Goal: Information Seeking & Learning: Learn about a topic

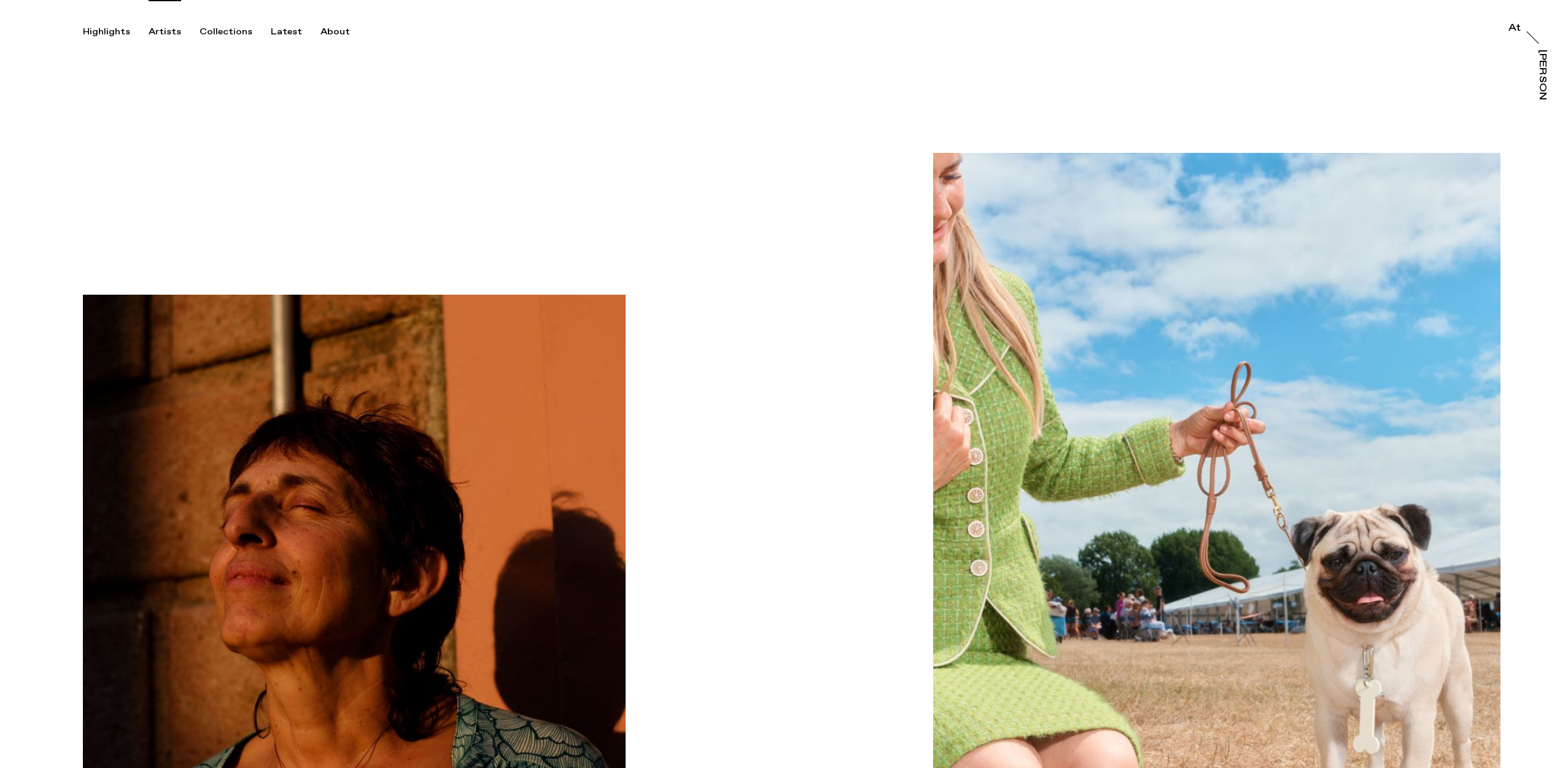
click at [162, 35] on div "Artists" at bounding box center [165, 32] width 32 height 11
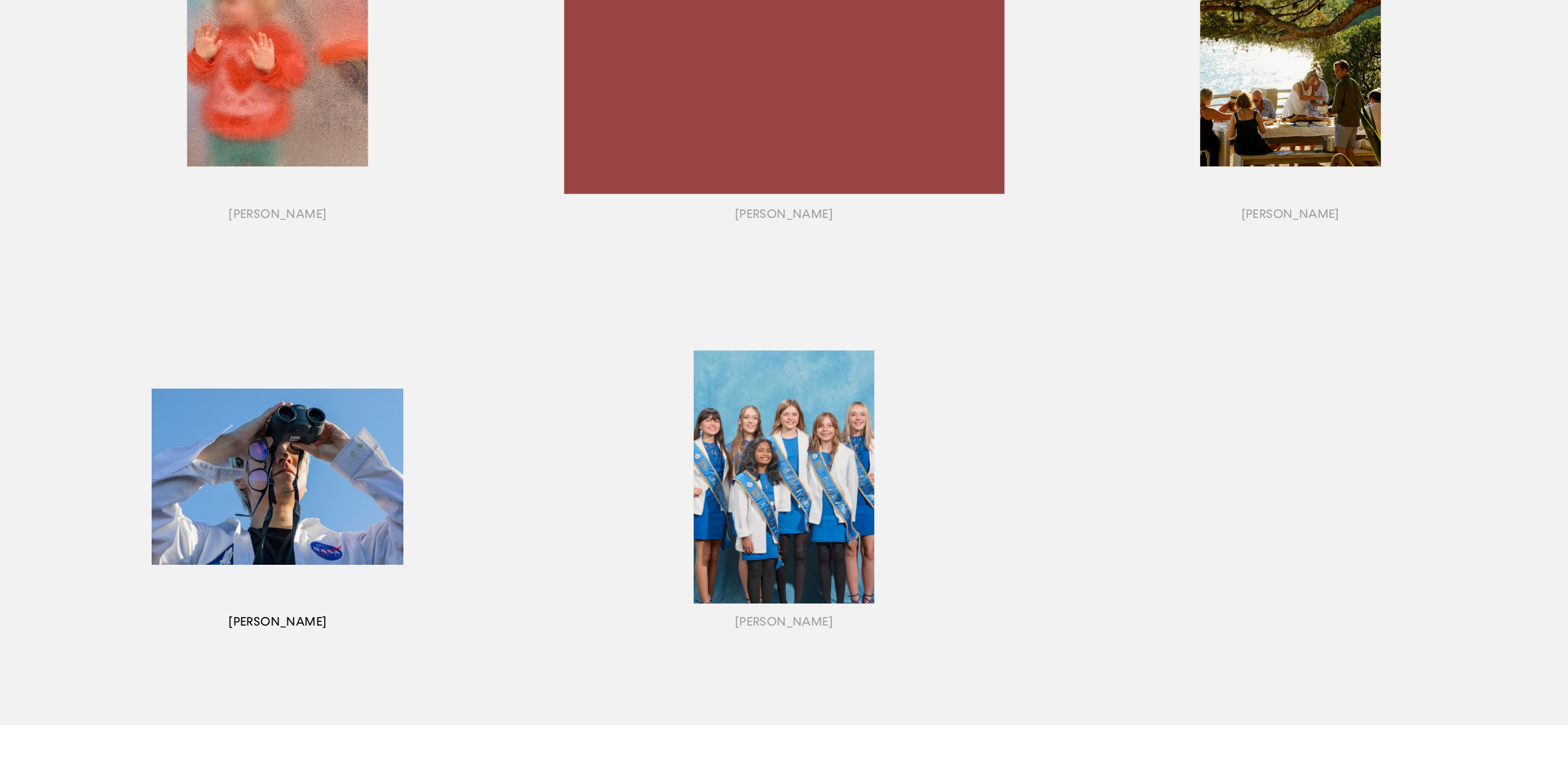
scroll to position [1428, 0]
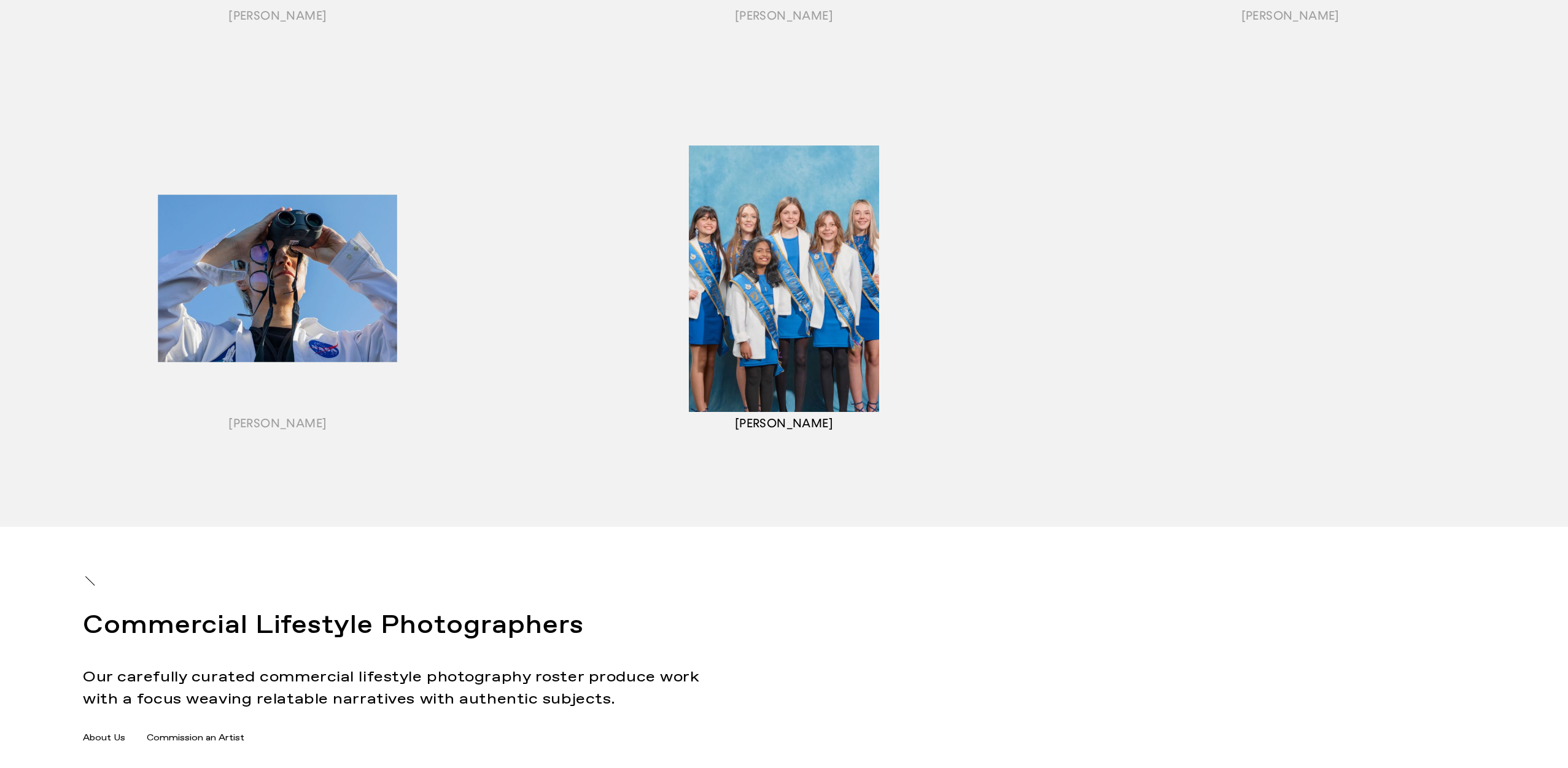
click at [725, 416] on div "button" at bounding box center [784, 294] width 507 height 383
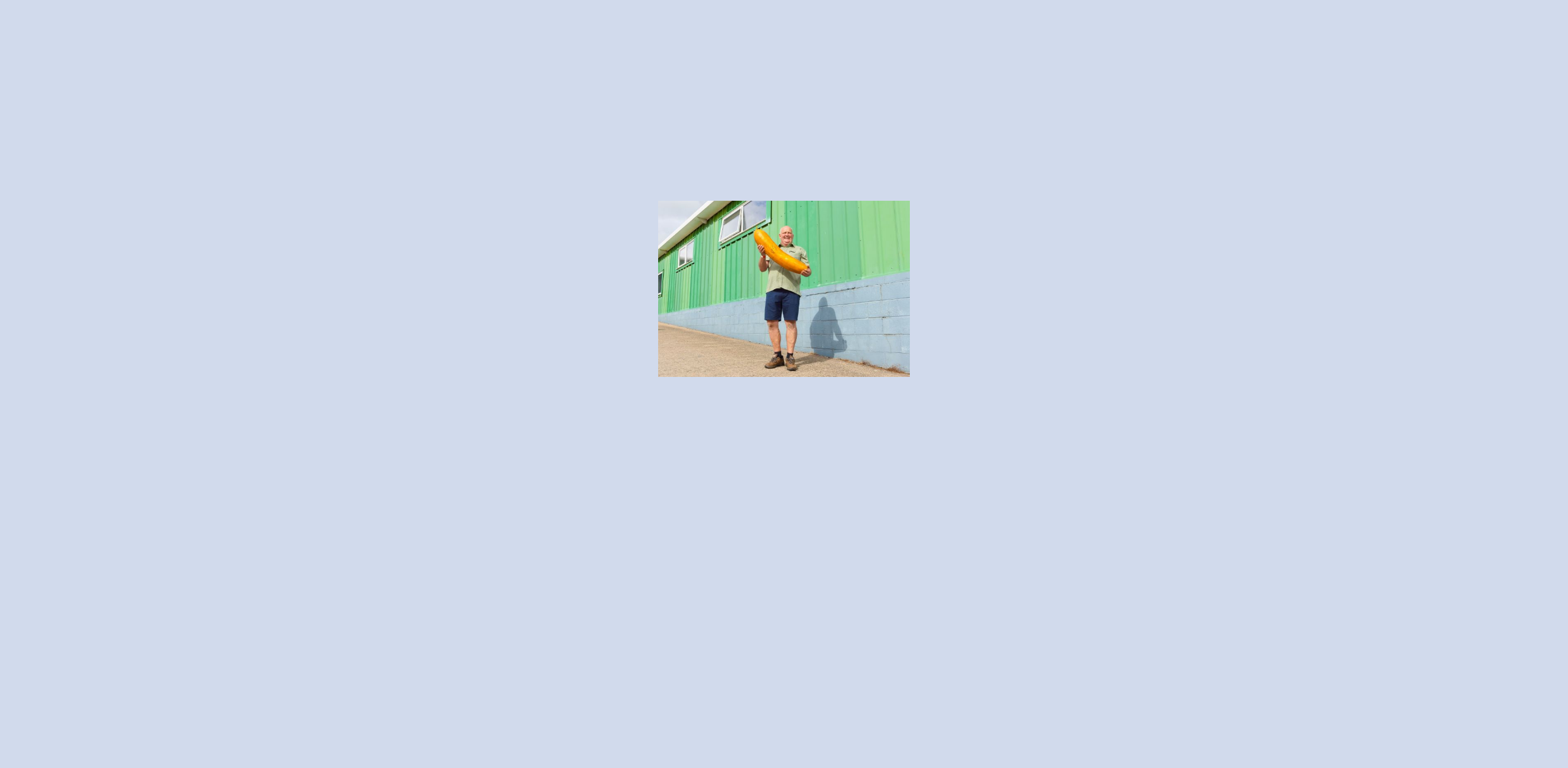
click at [518, 500] on div at bounding box center [784, 384] width 1568 height 768
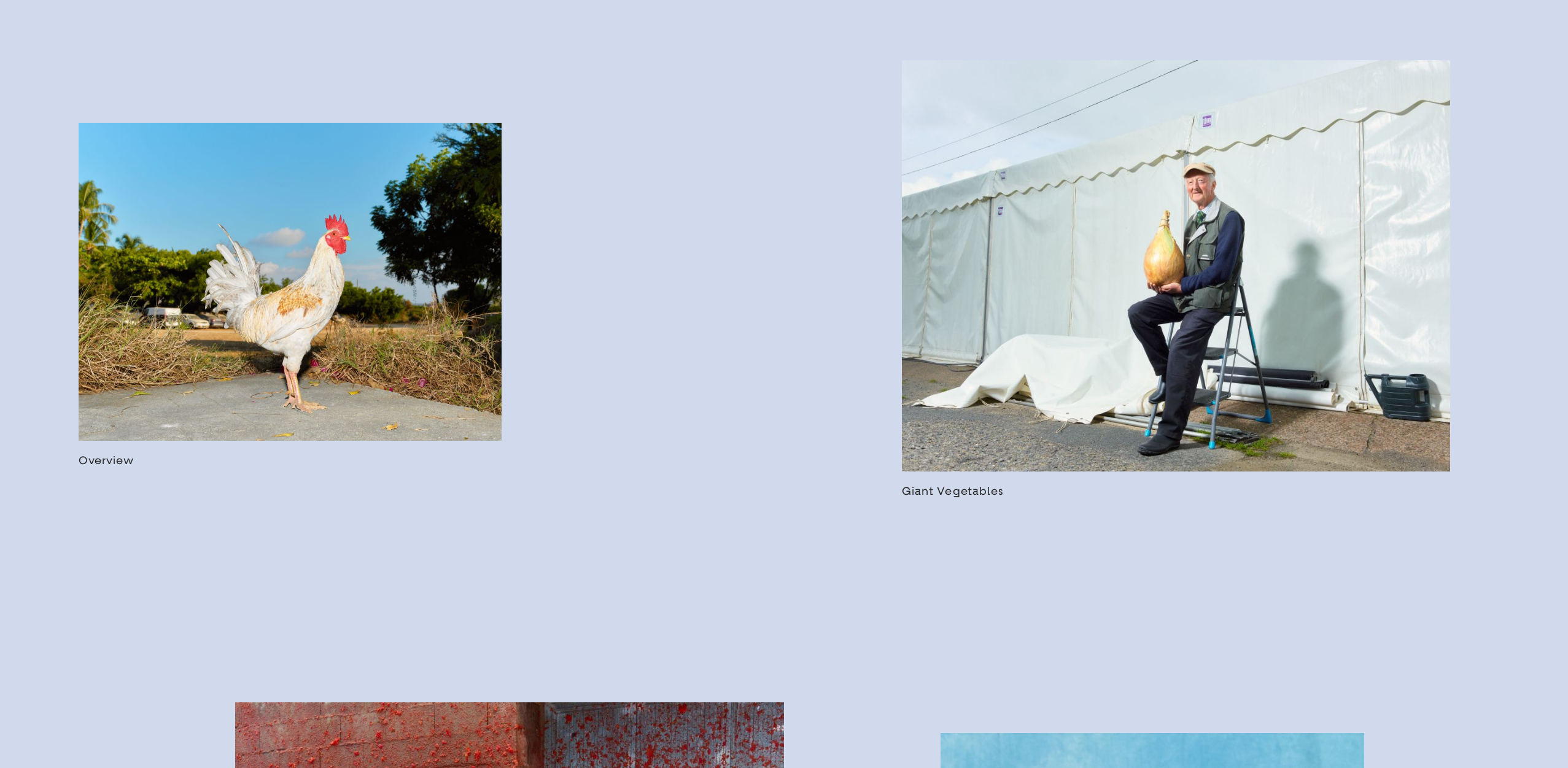
scroll to position [1031, 0]
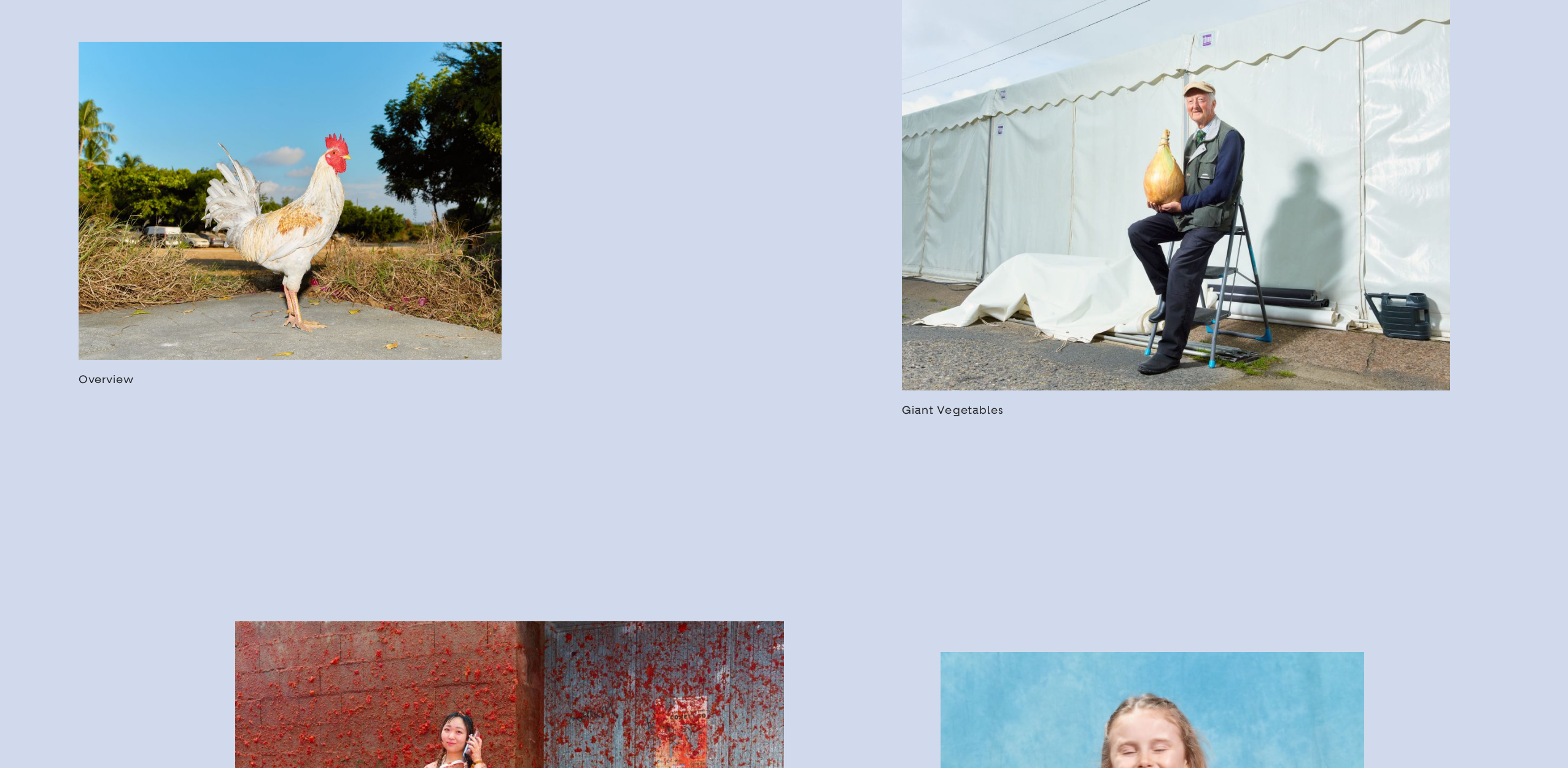
click at [388, 256] on link at bounding box center [290, 214] width 424 height 345
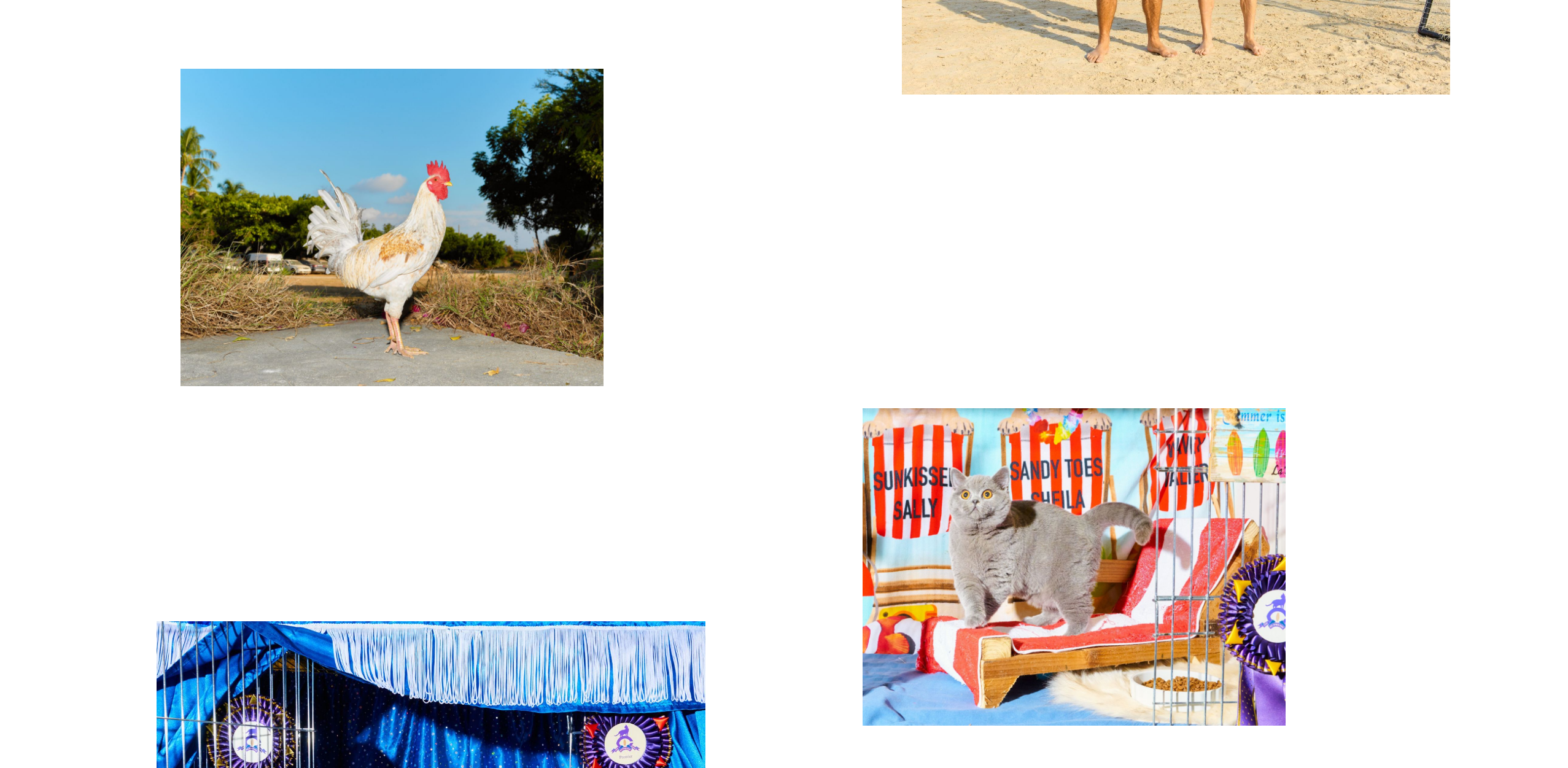
scroll to position [4706, 0]
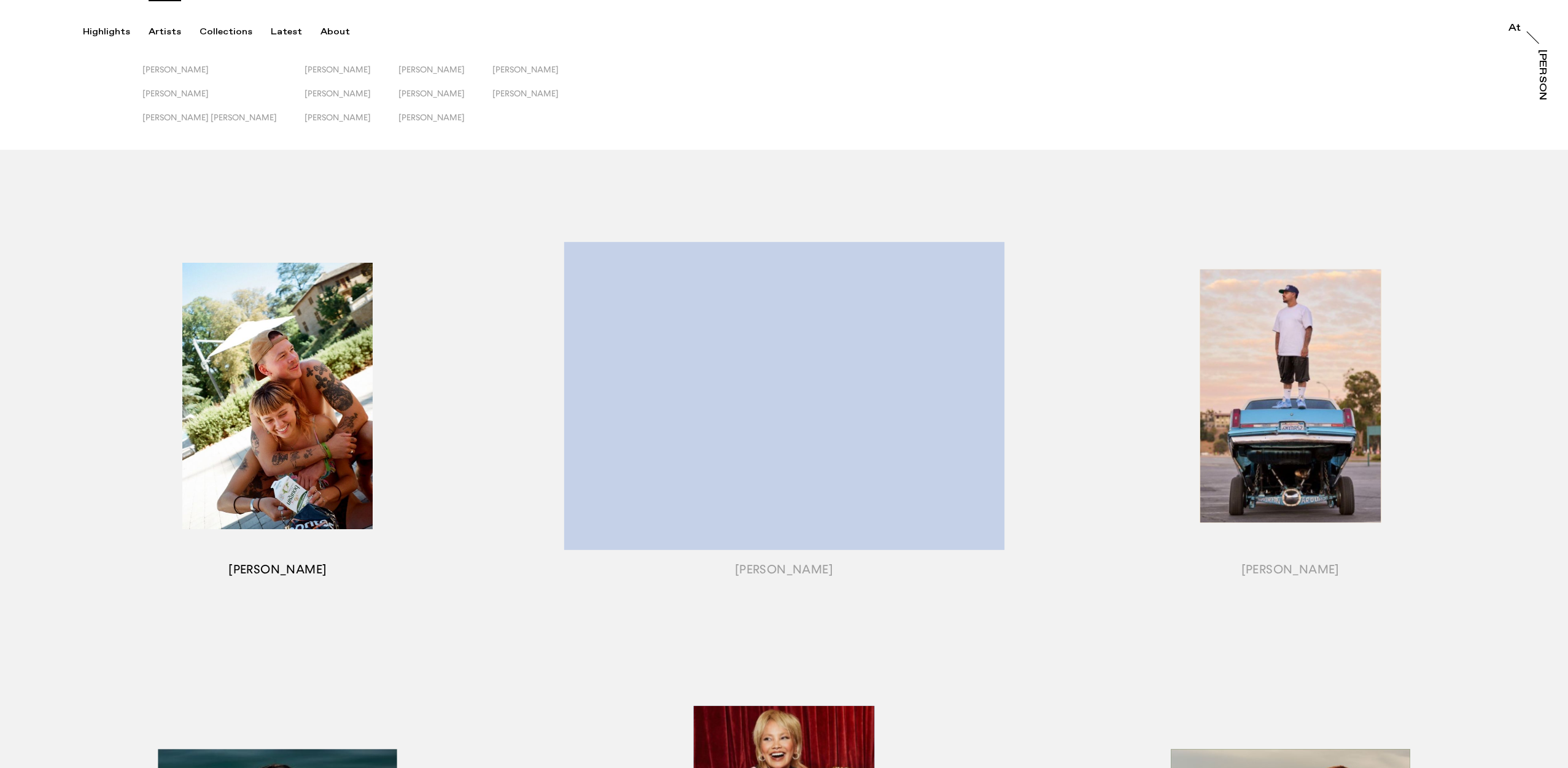
click at [274, 357] on div "button" at bounding box center [277, 411] width 507 height 441
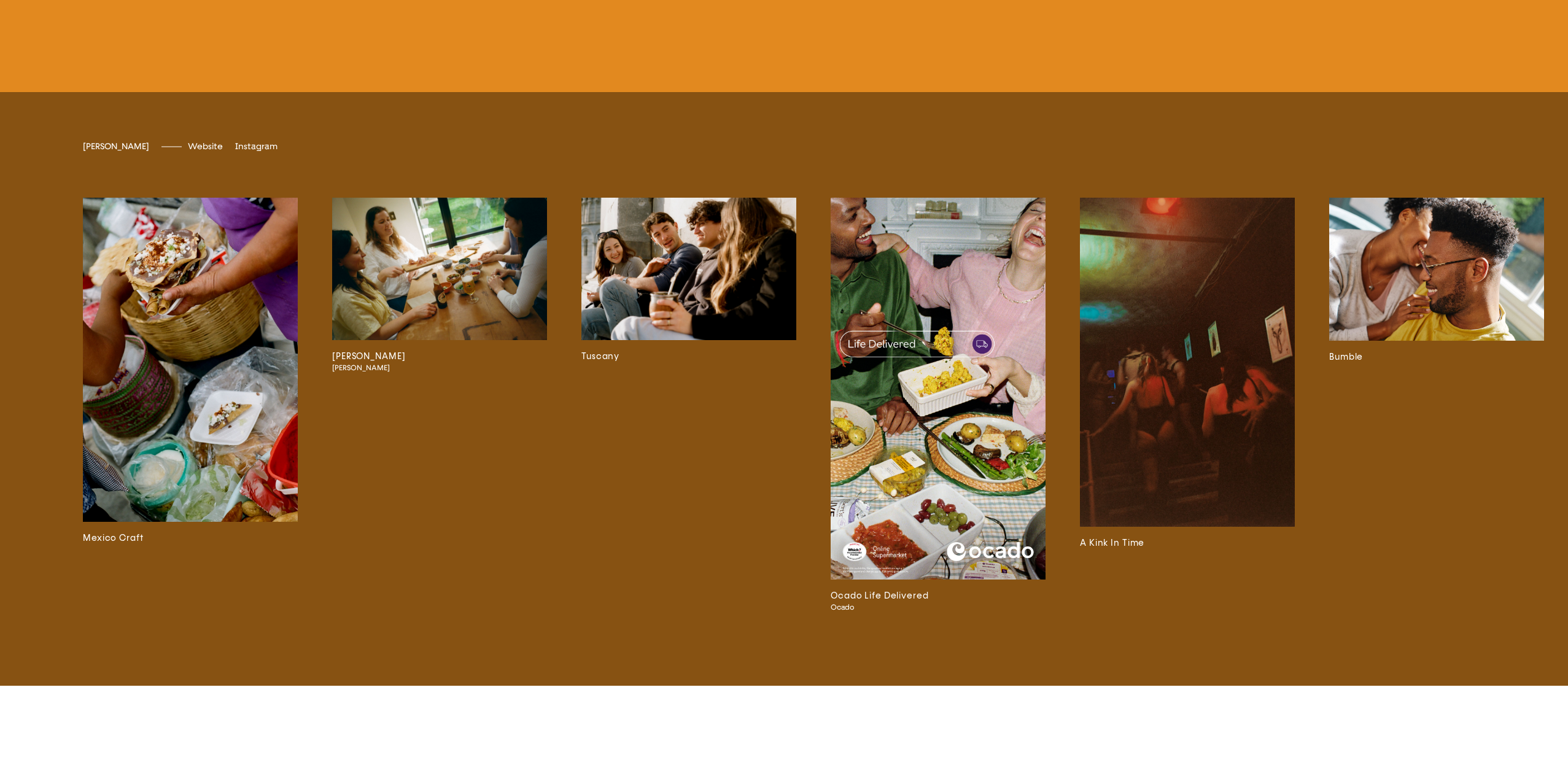
scroll to position [3915, 0]
click at [277, 152] on span "emilyscarlettromain" at bounding box center [277, 147] width 84 height 10
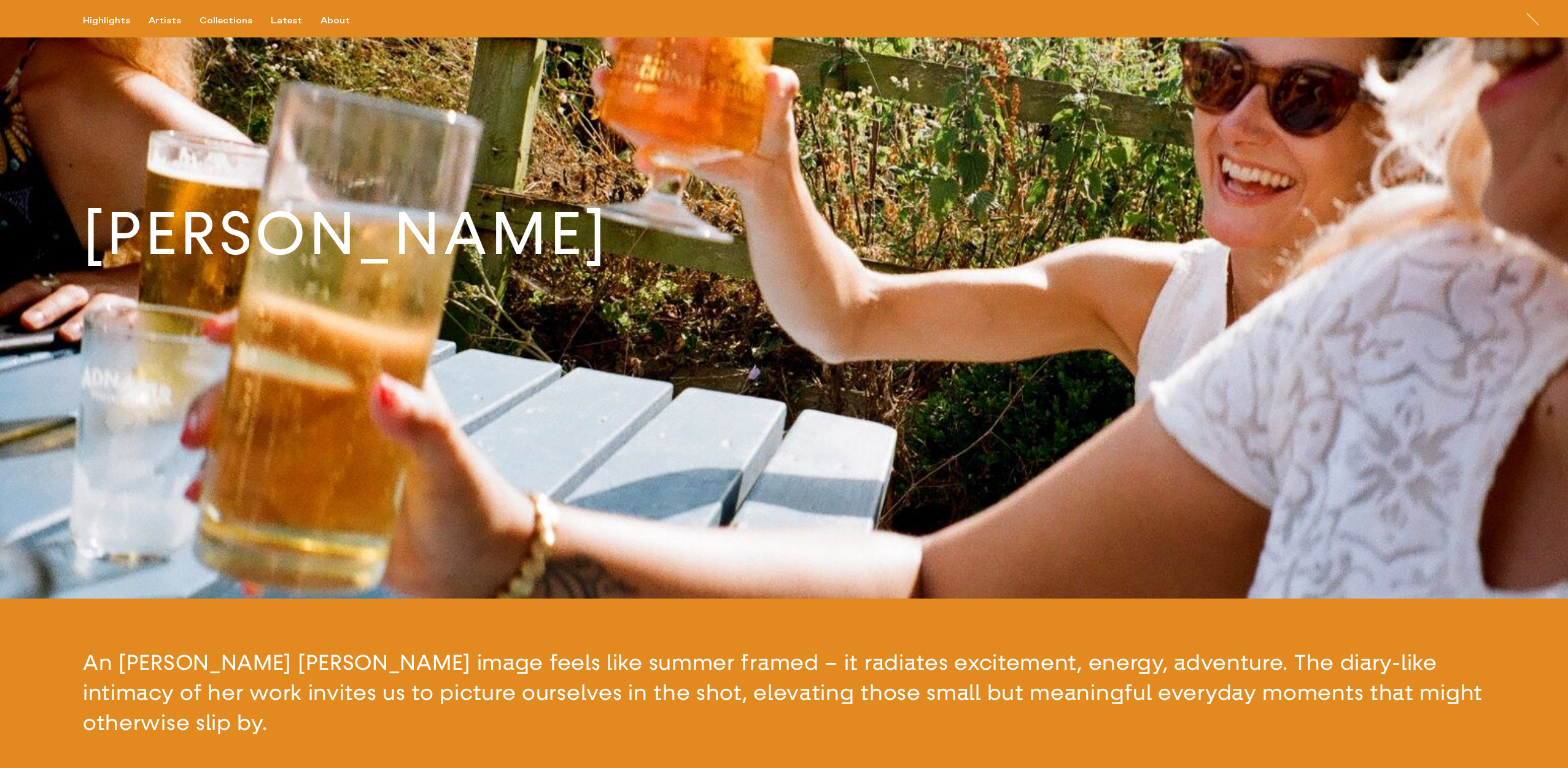
scroll to position [0, 0]
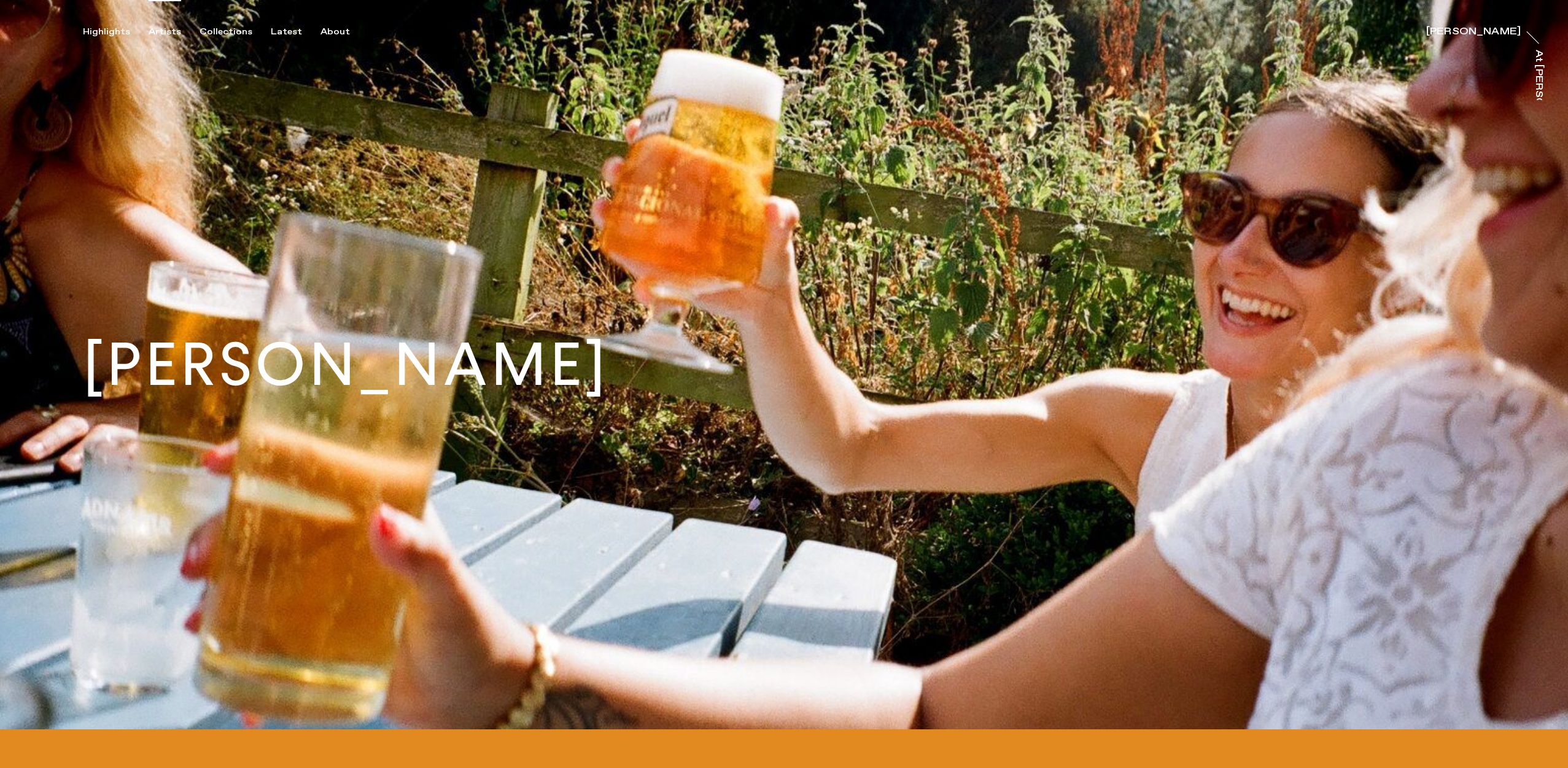
click at [168, 35] on div "Artists" at bounding box center [165, 32] width 32 height 11
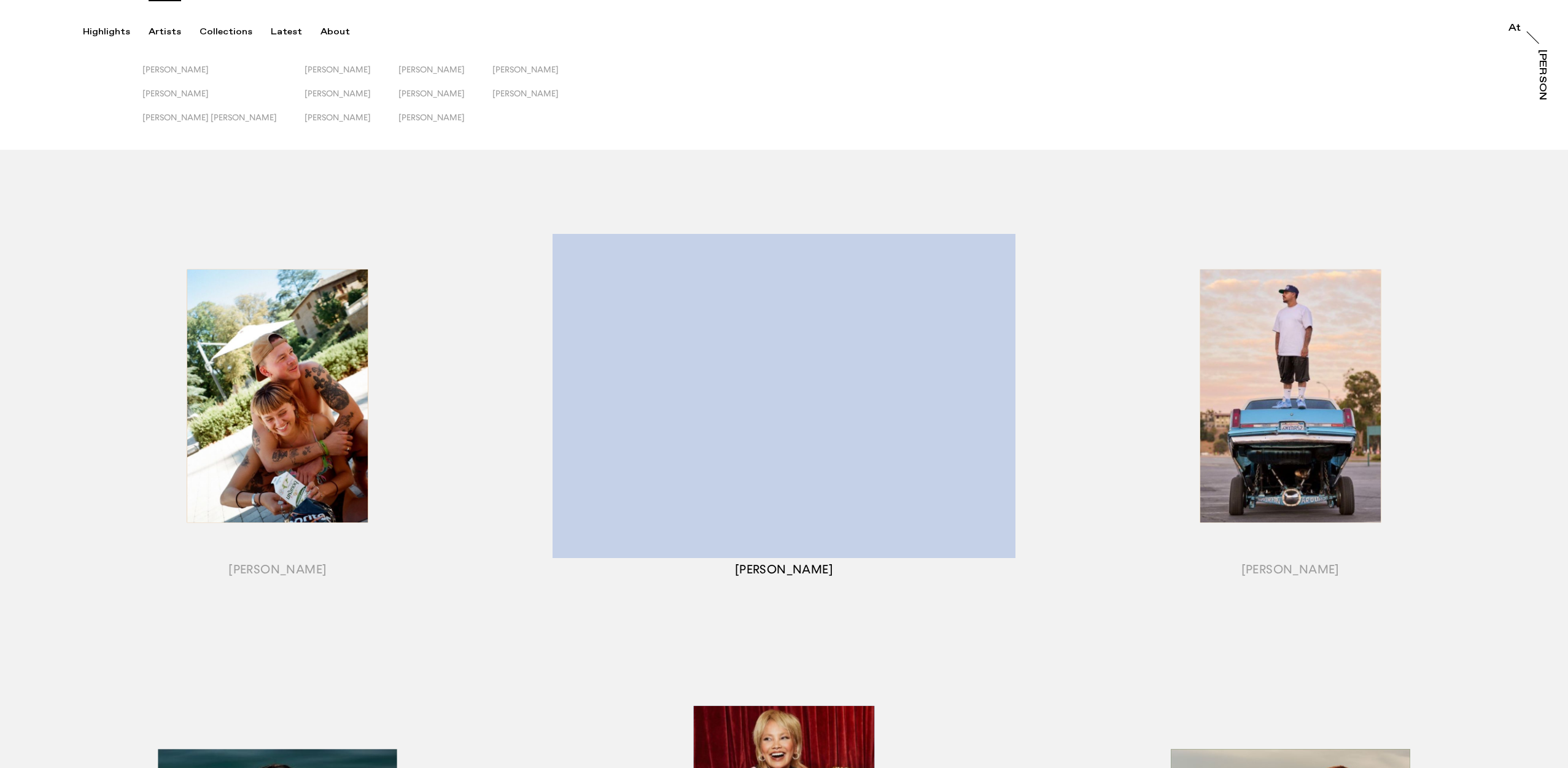
click at [834, 525] on div "button" at bounding box center [784, 411] width 507 height 441
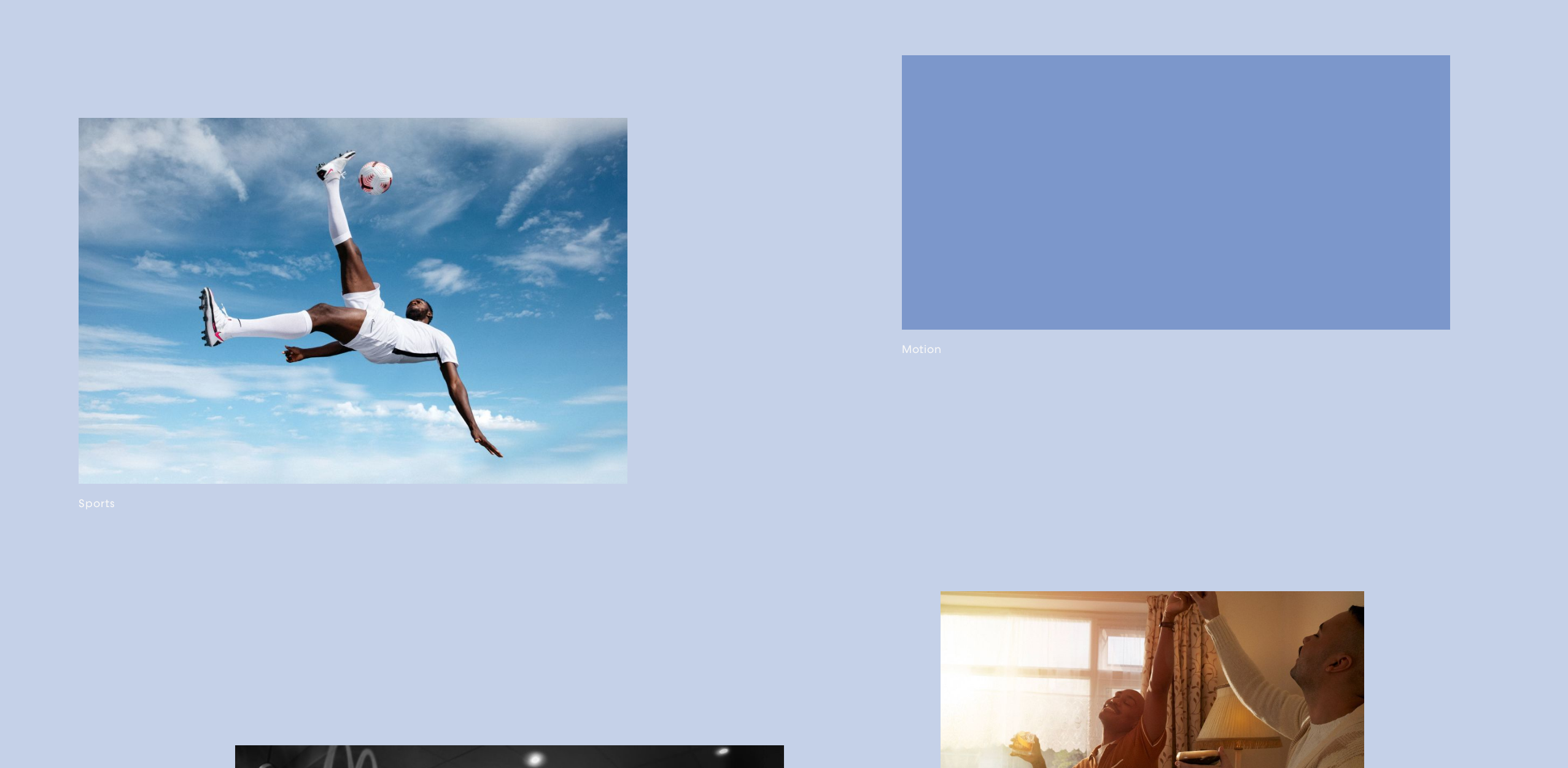
scroll to position [753, 0]
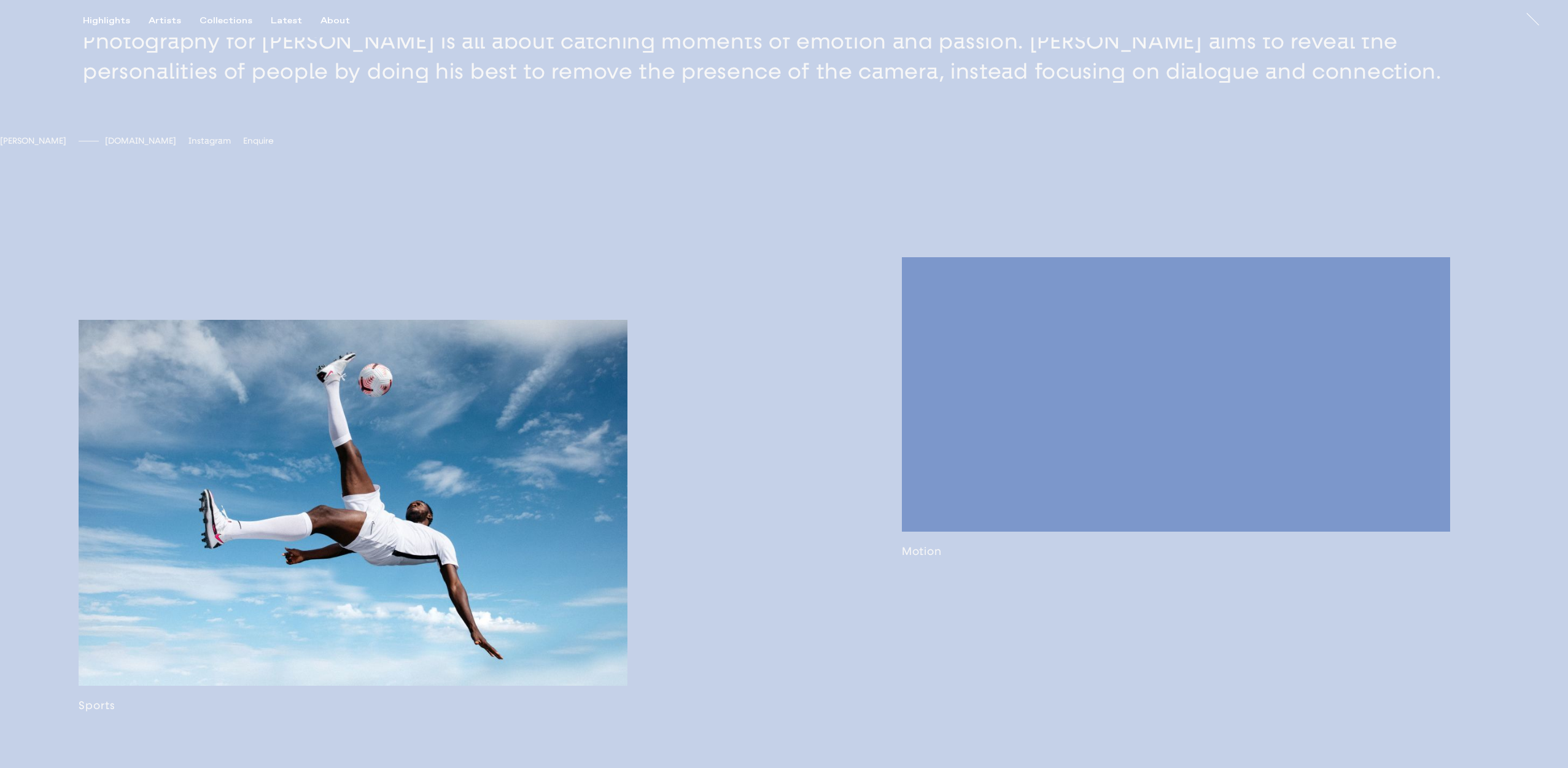
click at [176, 146] on span "[DOMAIN_NAME]" at bounding box center [141, 141] width 71 height 10
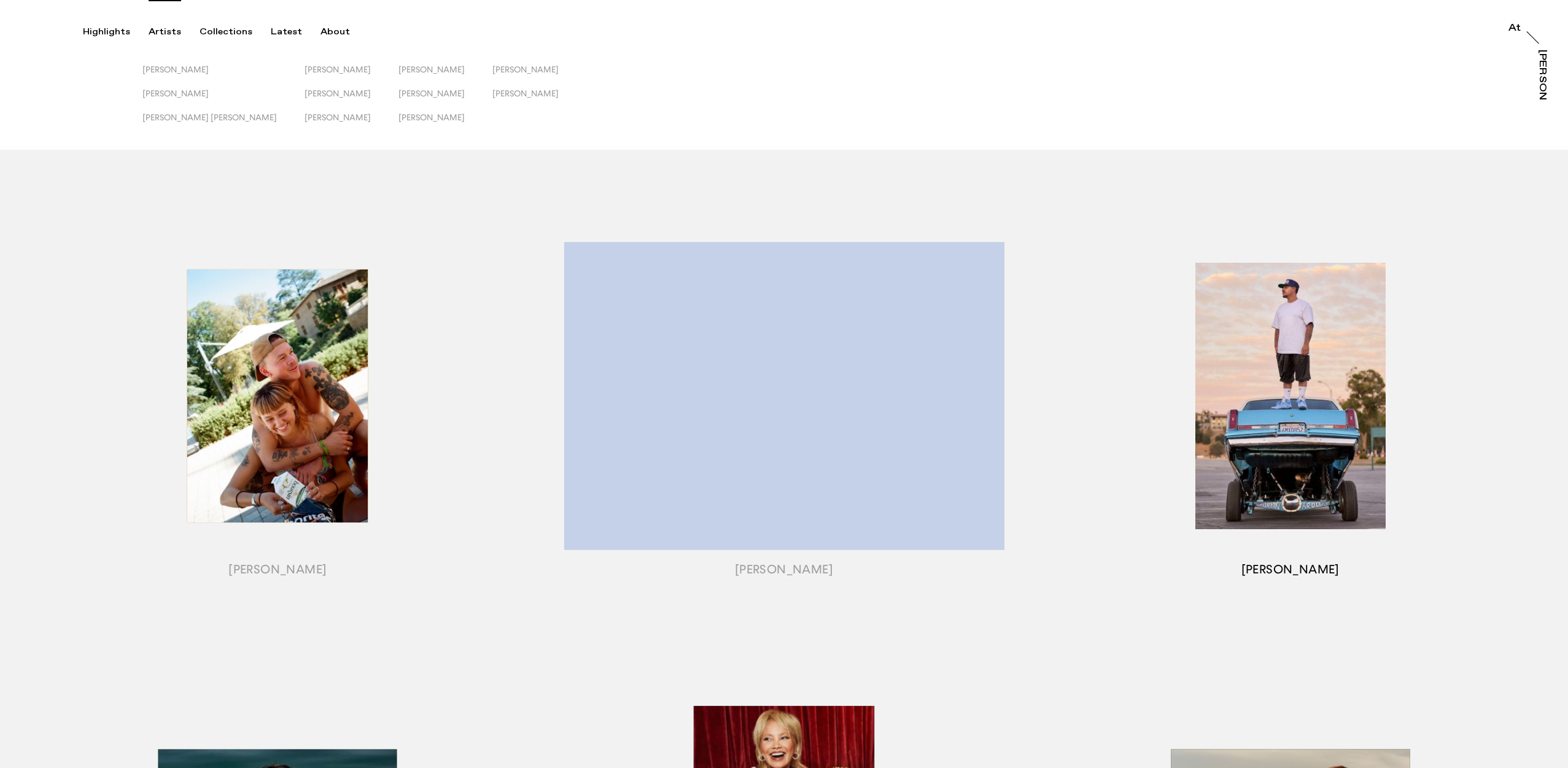
click at [1278, 409] on div "button" at bounding box center [1290, 411] width 507 height 441
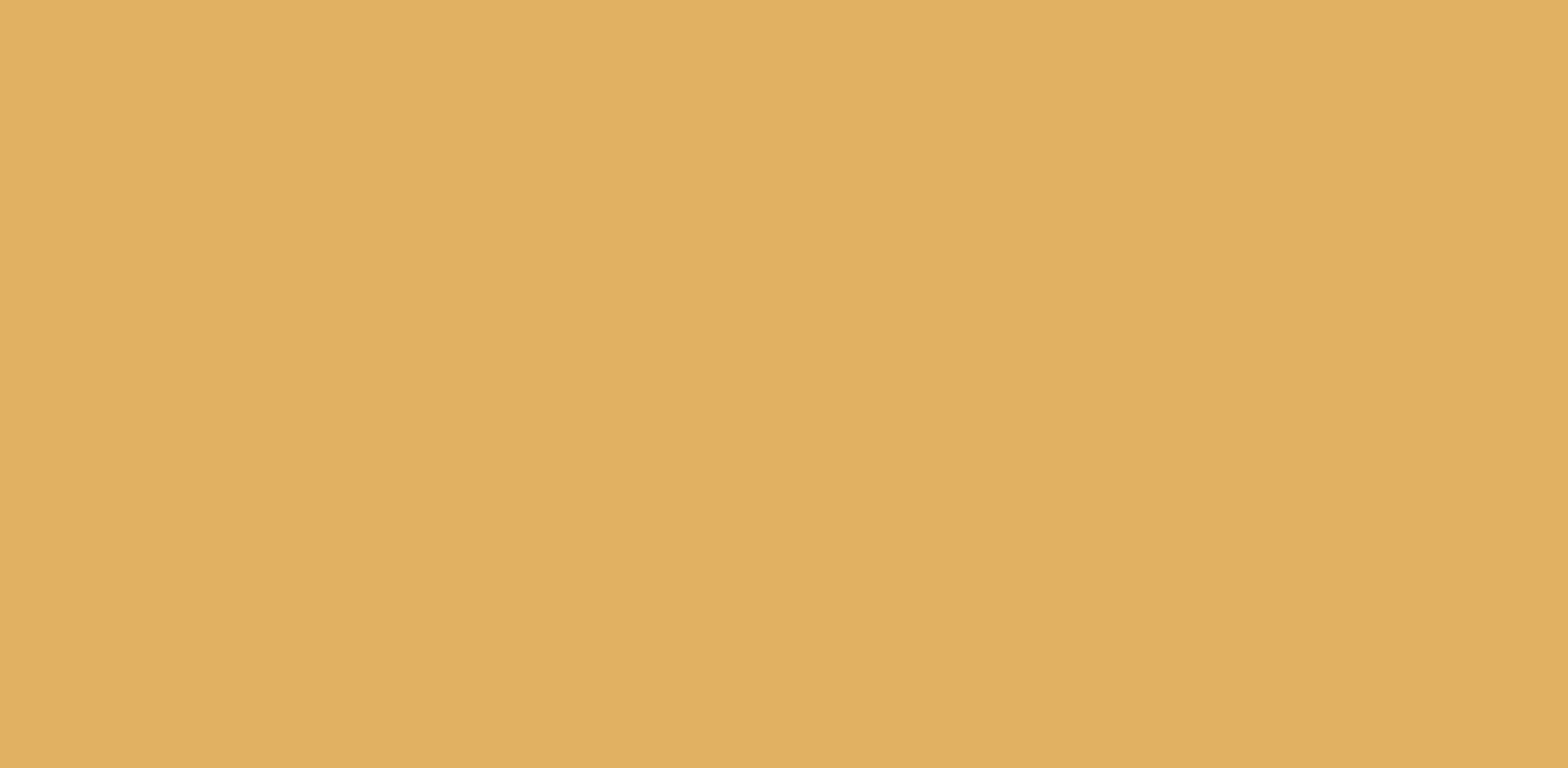
scroll to position [691, 0]
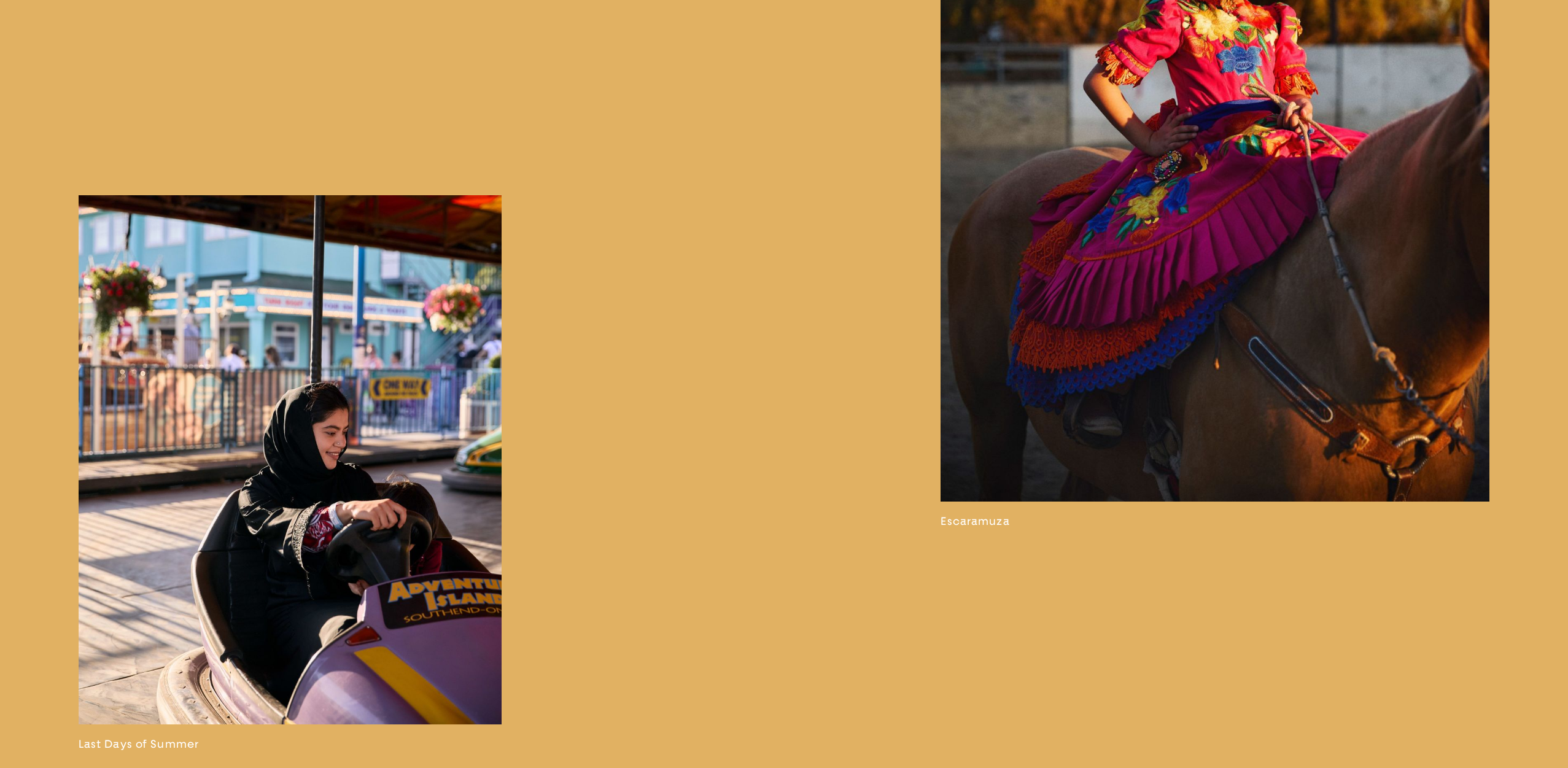
scroll to position [4156, 0]
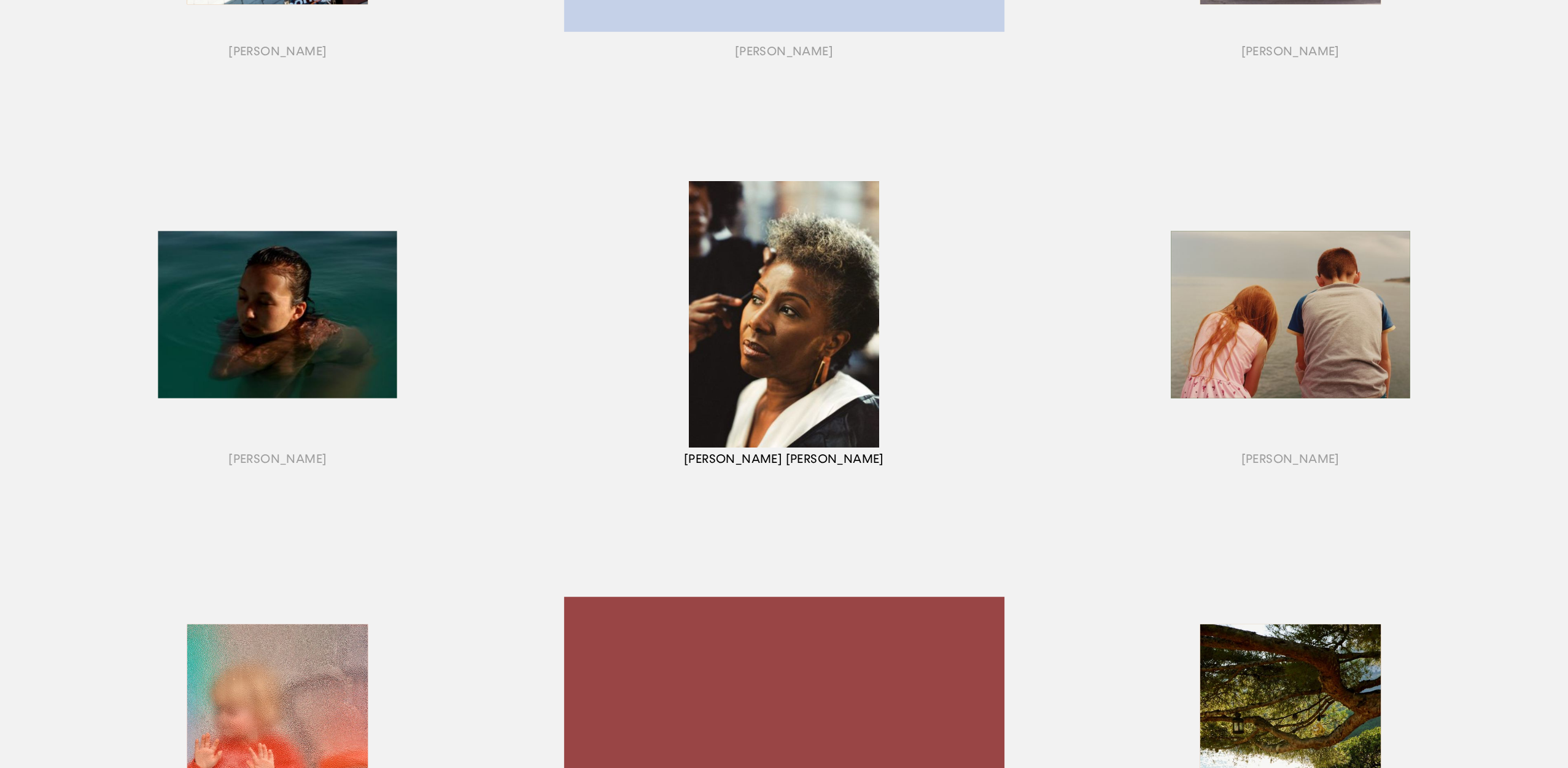
scroll to position [716, 0]
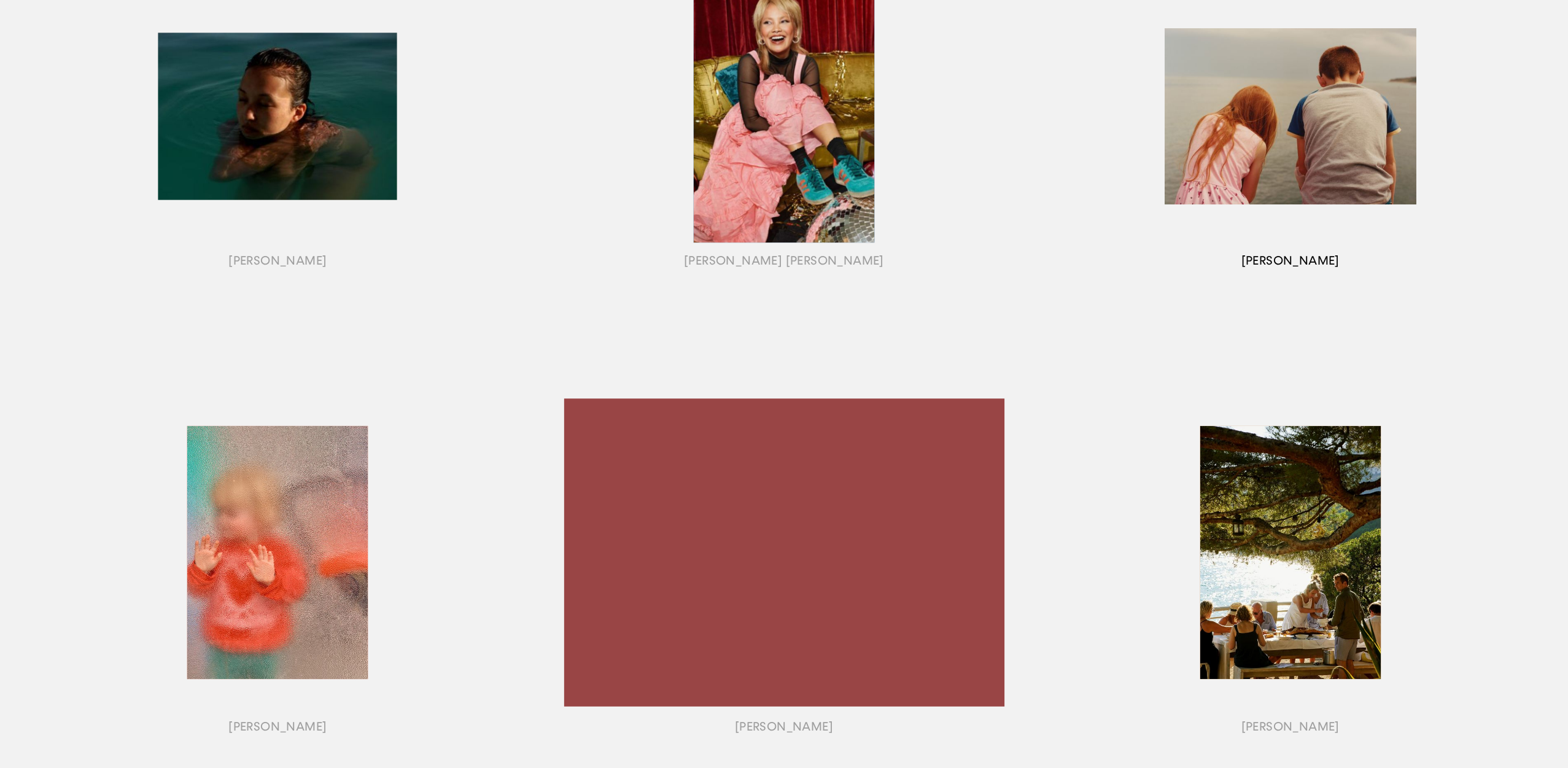
click at [1331, 183] on div "button" at bounding box center [1290, 132] width 507 height 383
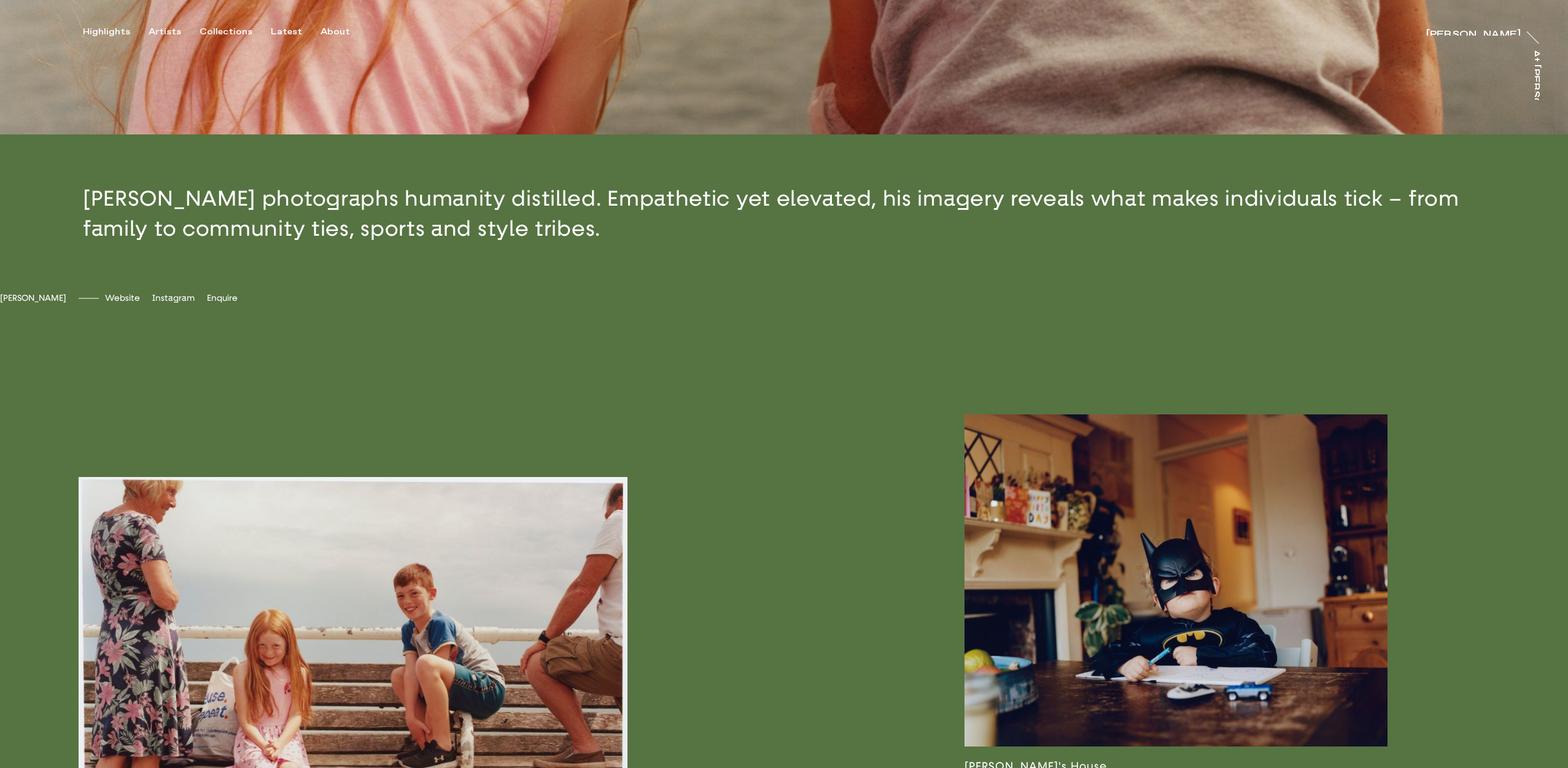
scroll to position [665, 0]
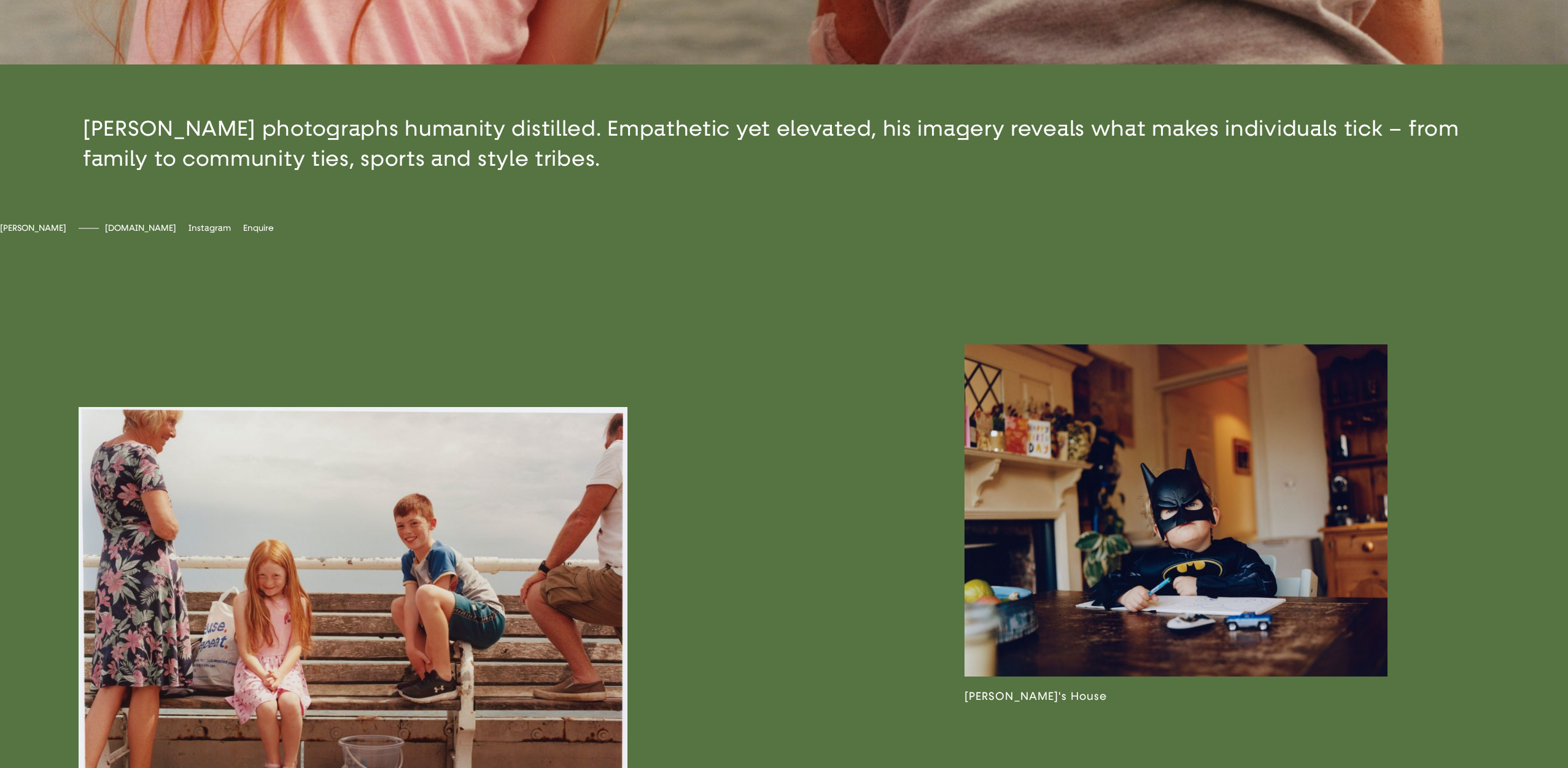
click at [176, 234] on span "[DOMAIN_NAME]" at bounding box center [141, 228] width 71 height 10
click at [234, 234] on span "peterfranklynbanks" at bounding box center [193, 228] width 81 height 10
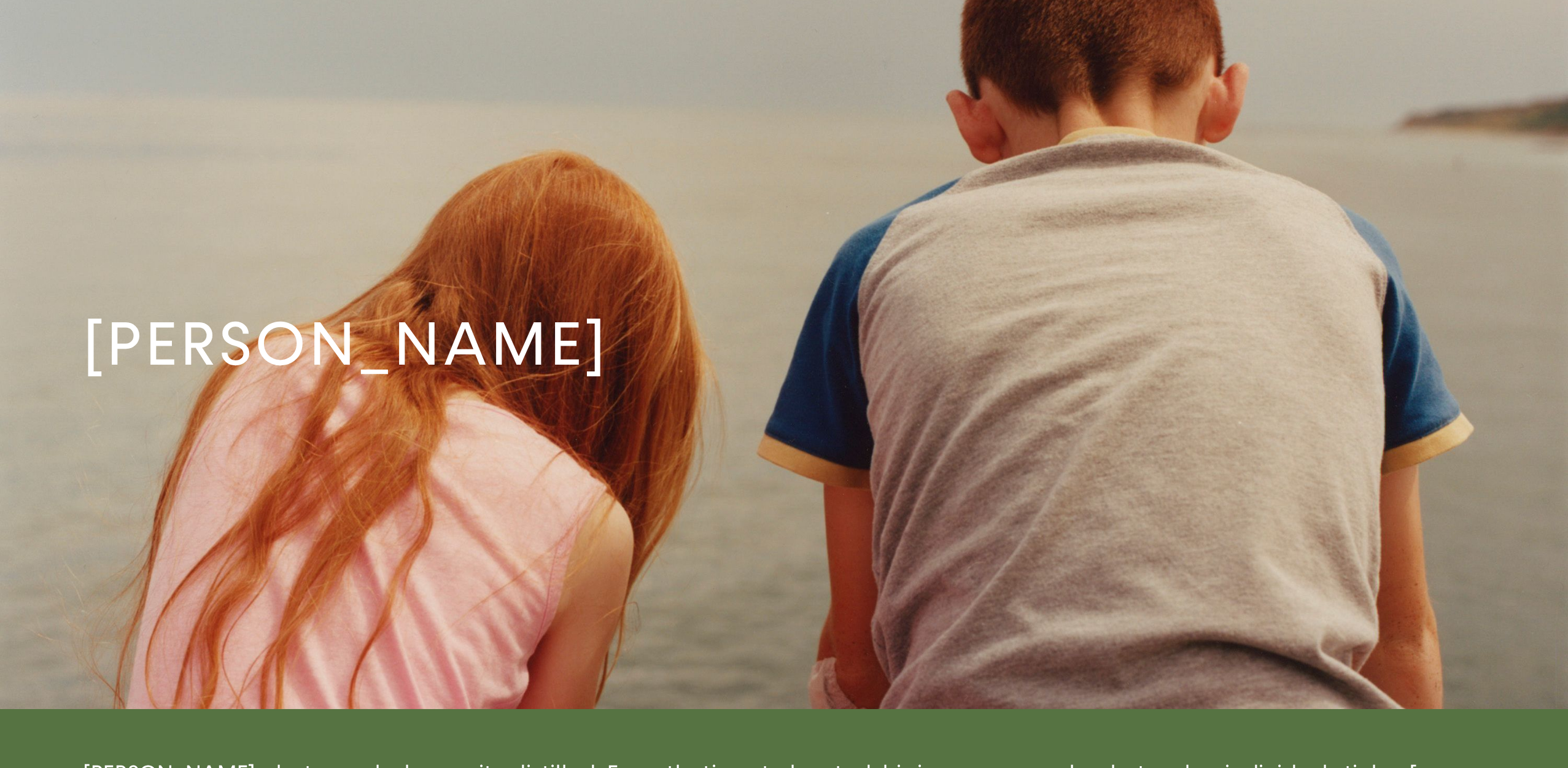
scroll to position [0, 0]
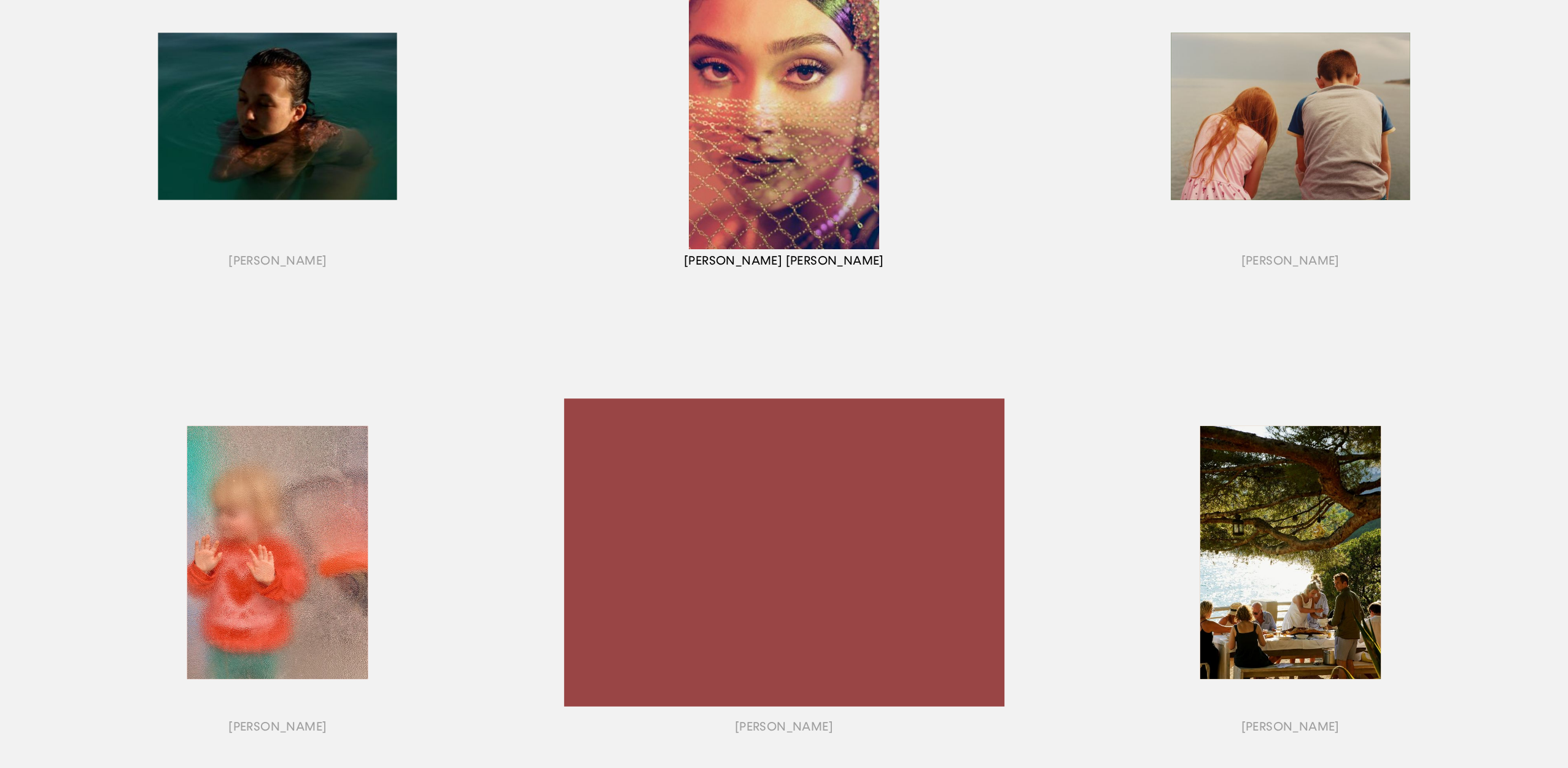
scroll to position [1020, 0]
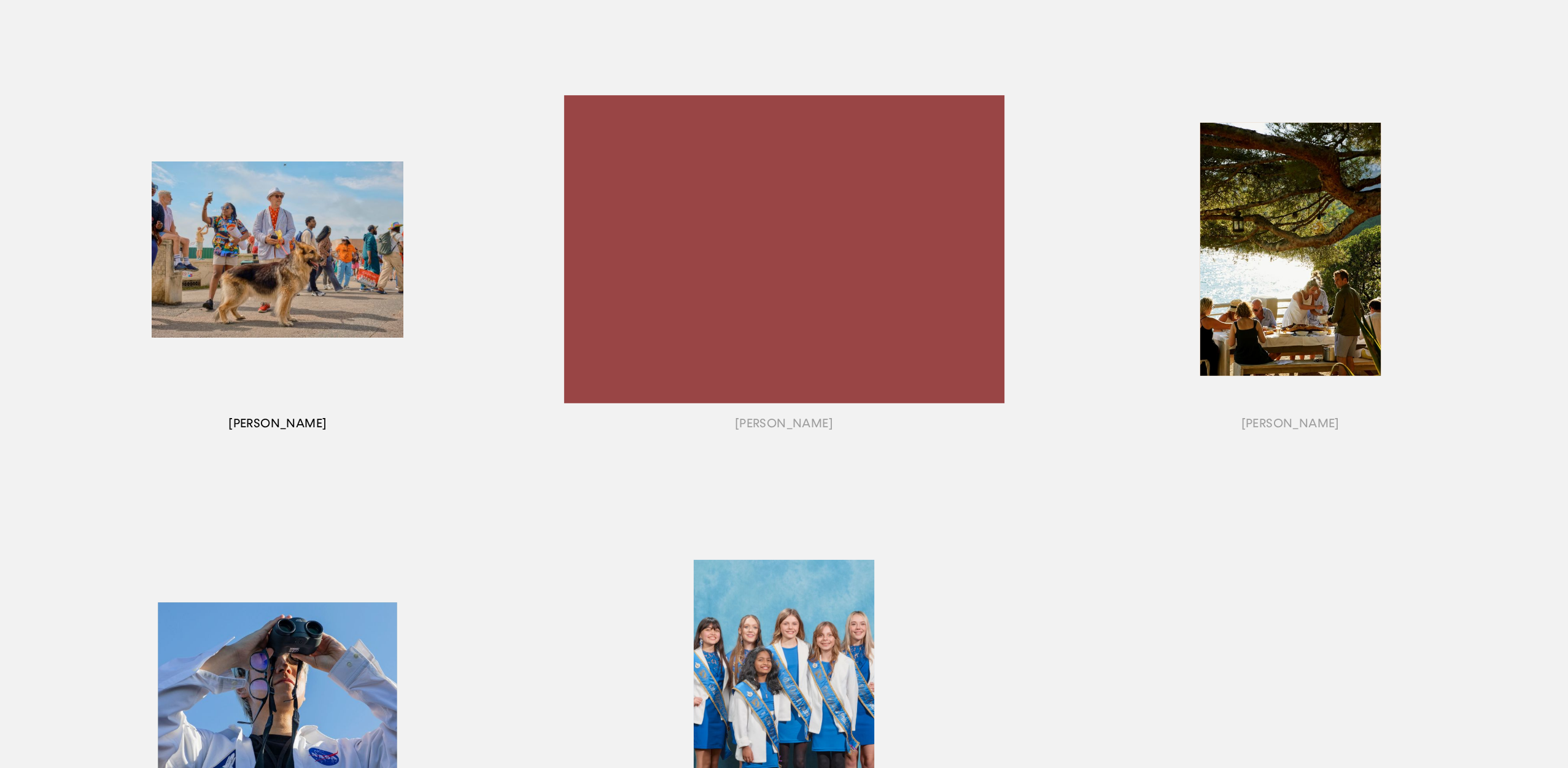
click at [370, 298] on div "button" at bounding box center [277, 265] width 507 height 441
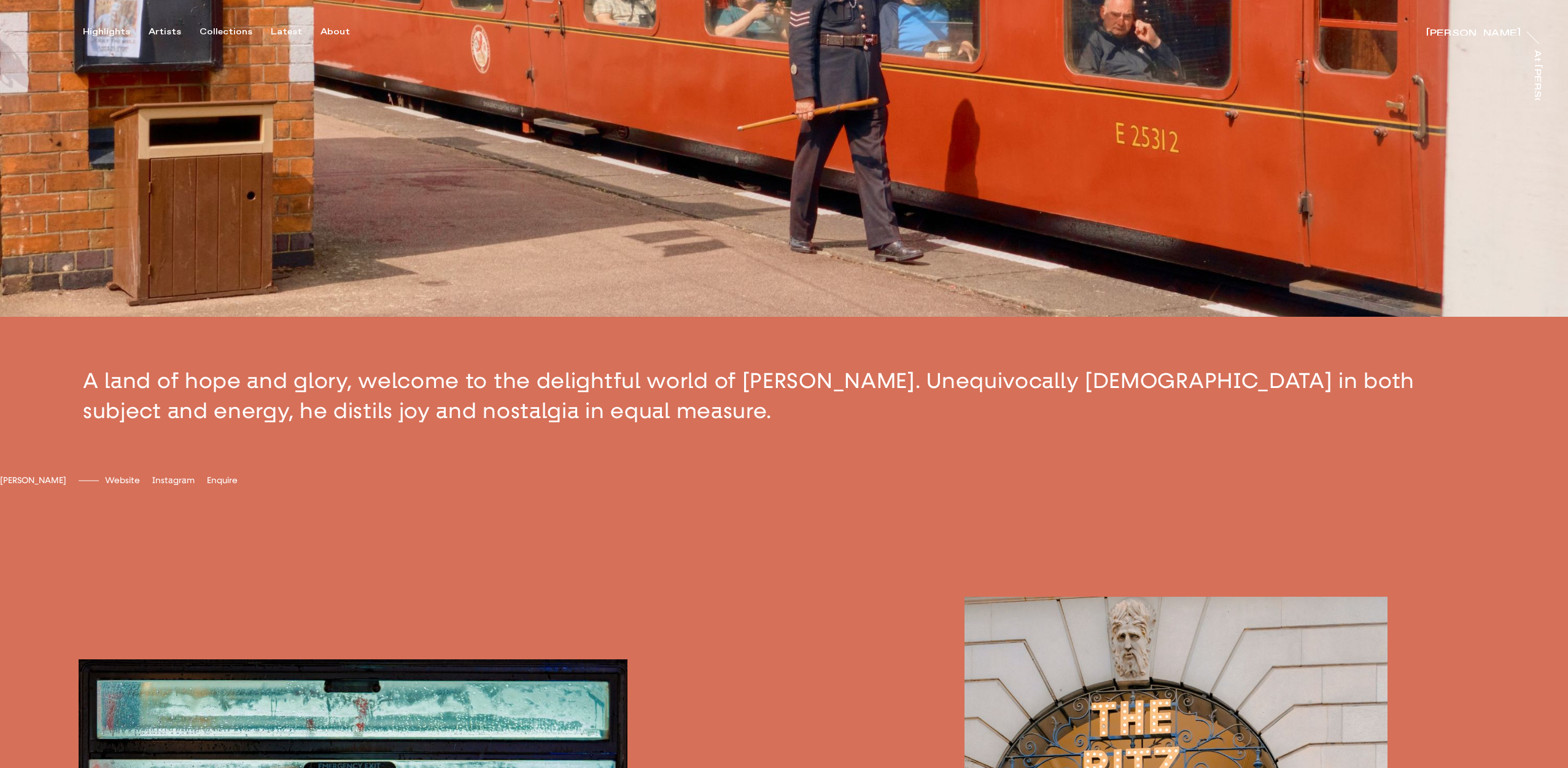
scroll to position [549, 0]
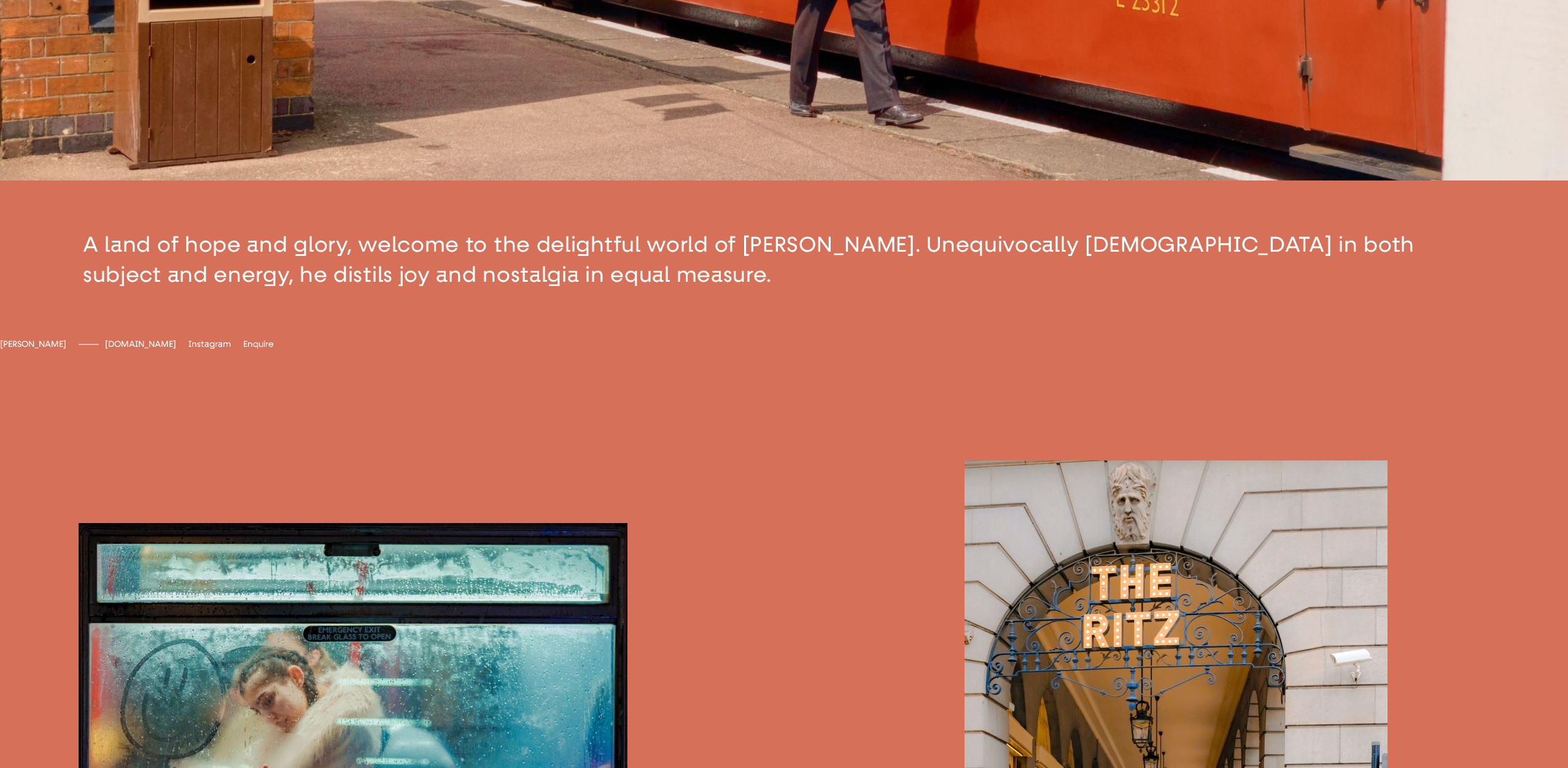
click at [176, 349] on span "[DOMAIN_NAME]" at bounding box center [141, 344] width 71 height 10
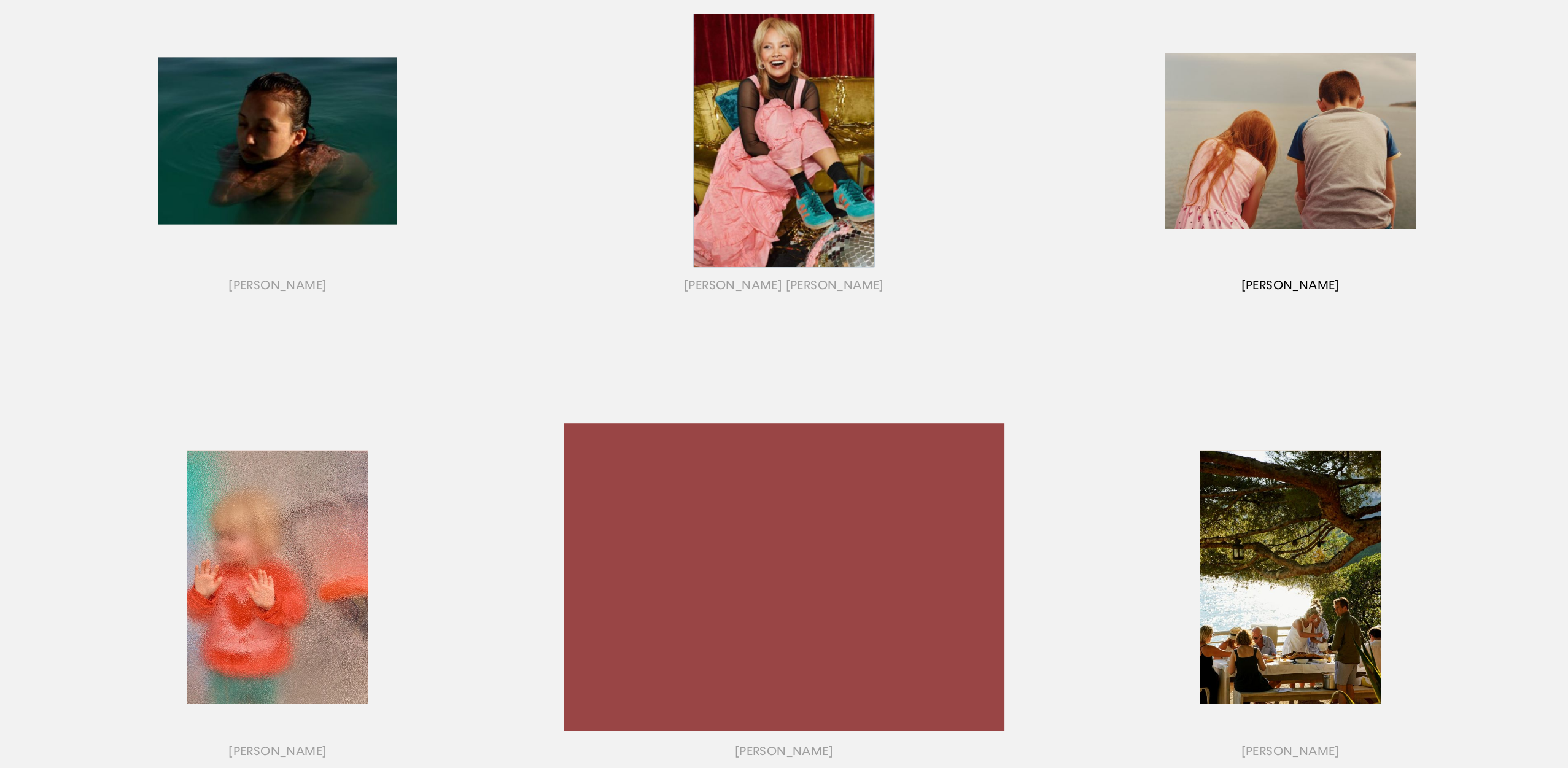
scroll to position [984, 0]
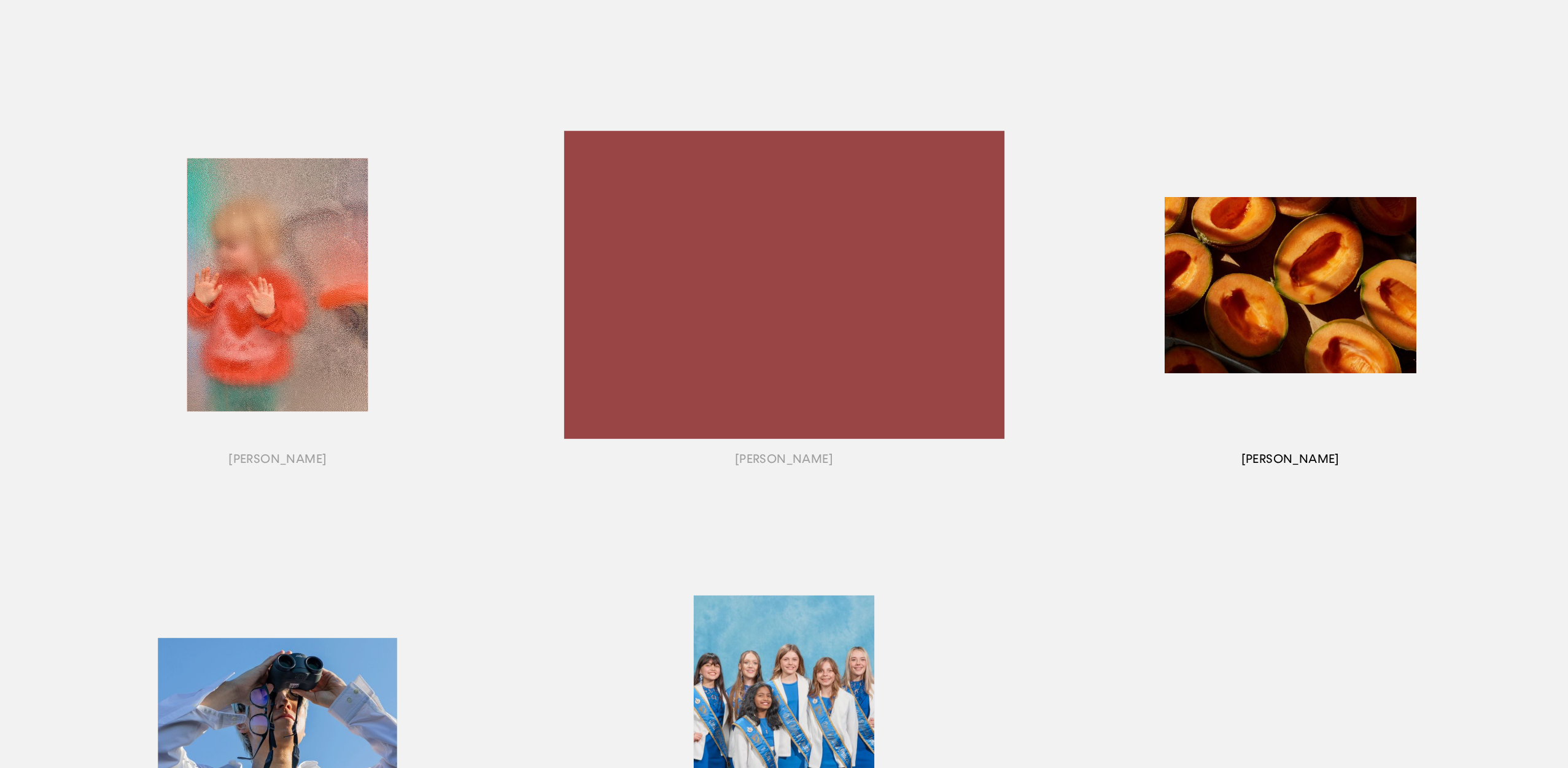
click at [1277, 281] on div "button" at bounding box center [1290, 300] width 507 height 441
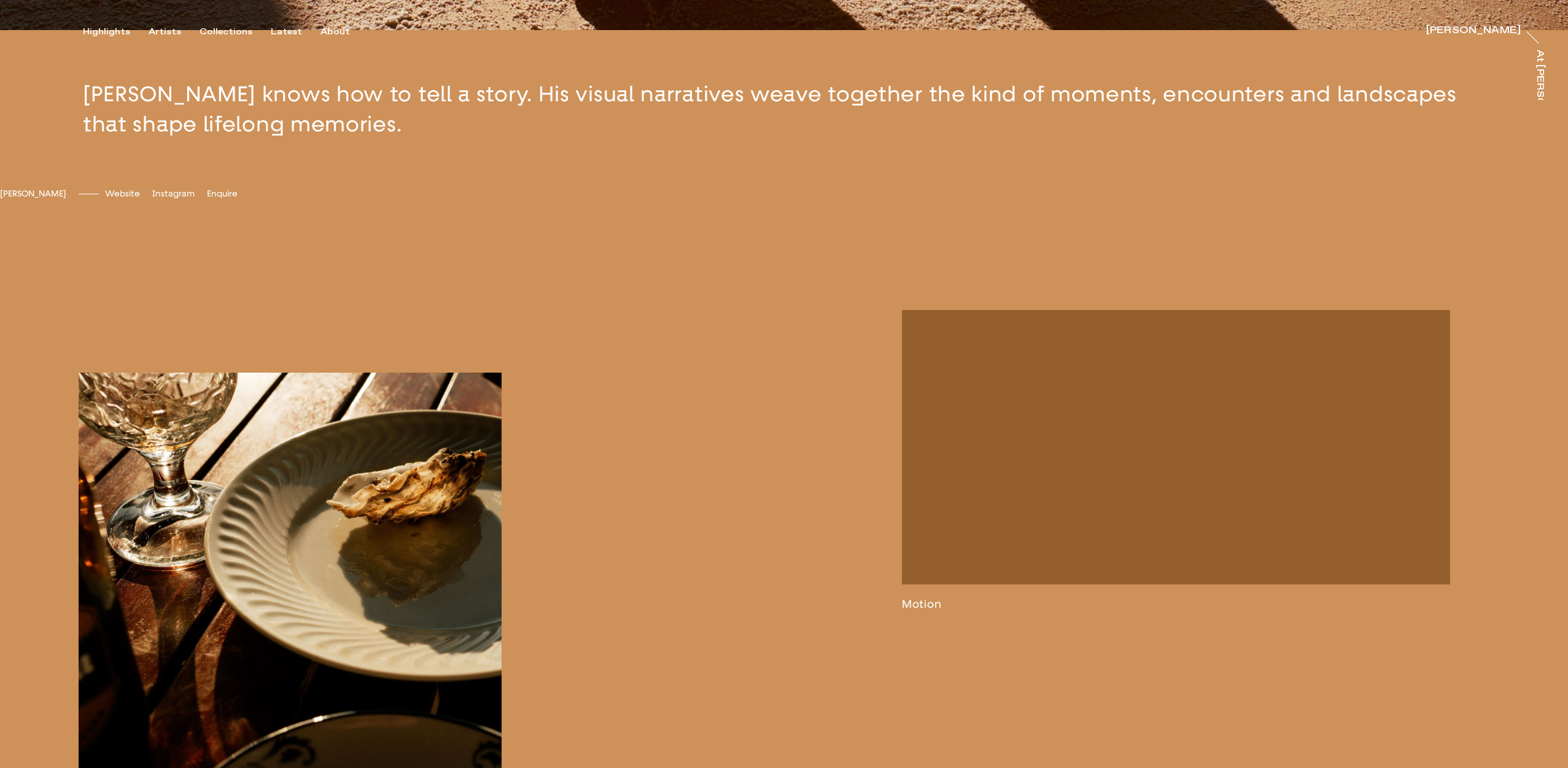
scroll to position [729, 0]
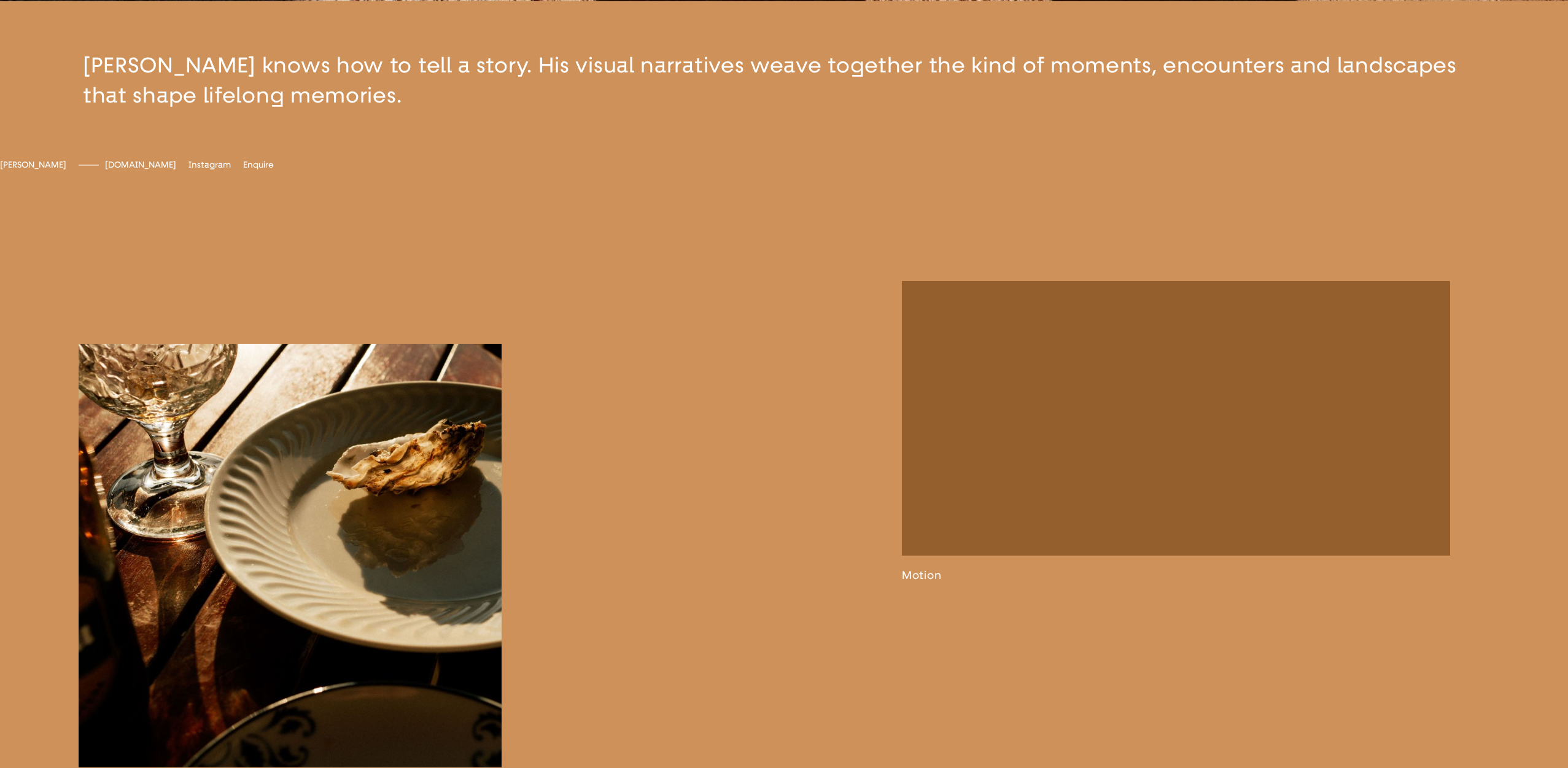
click at [176, 170] on span "[DOMAIN_NAME]" at bounding box center [141, 165] width 71 height 10
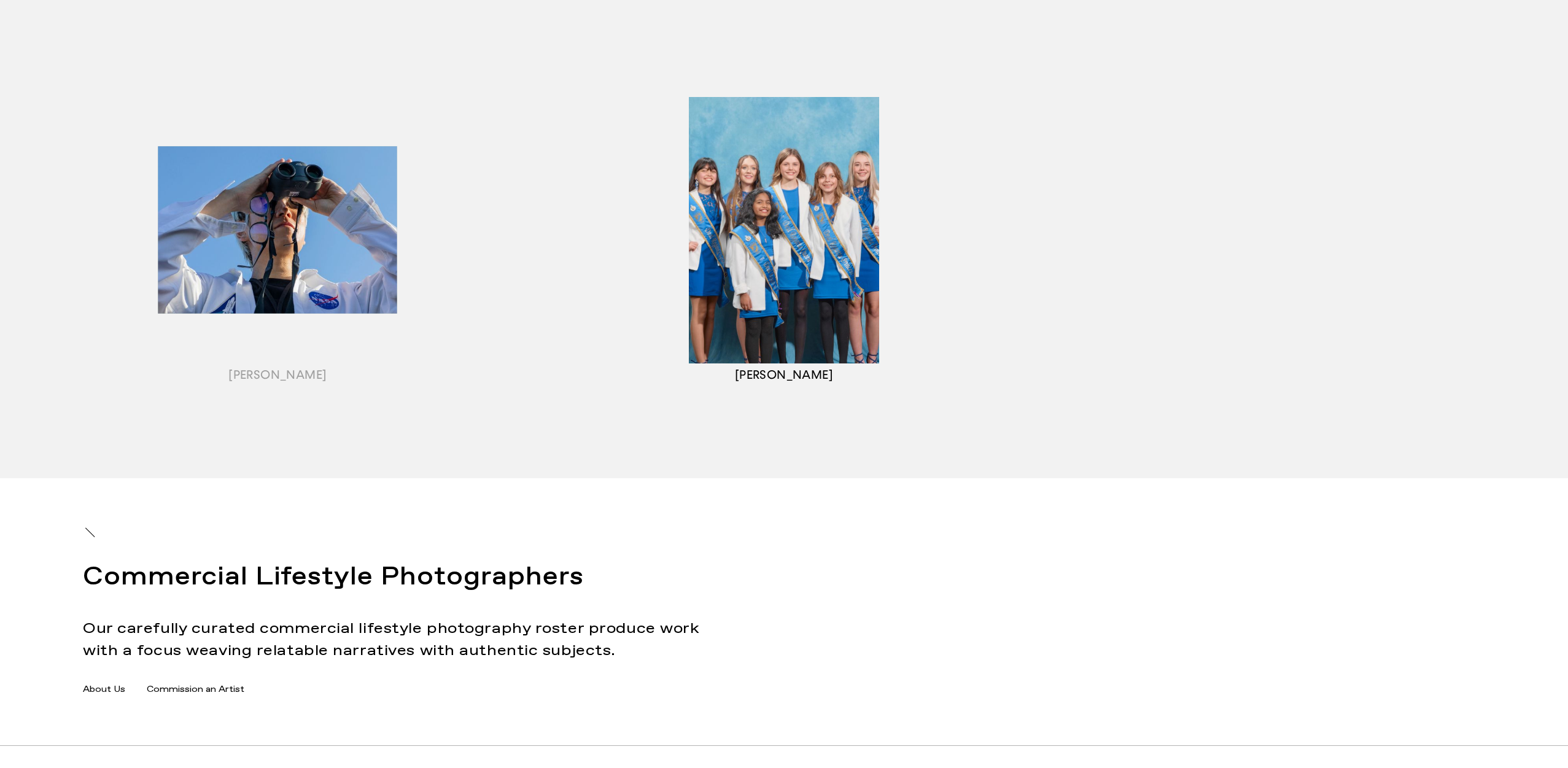
scroll to position [1424, 0]
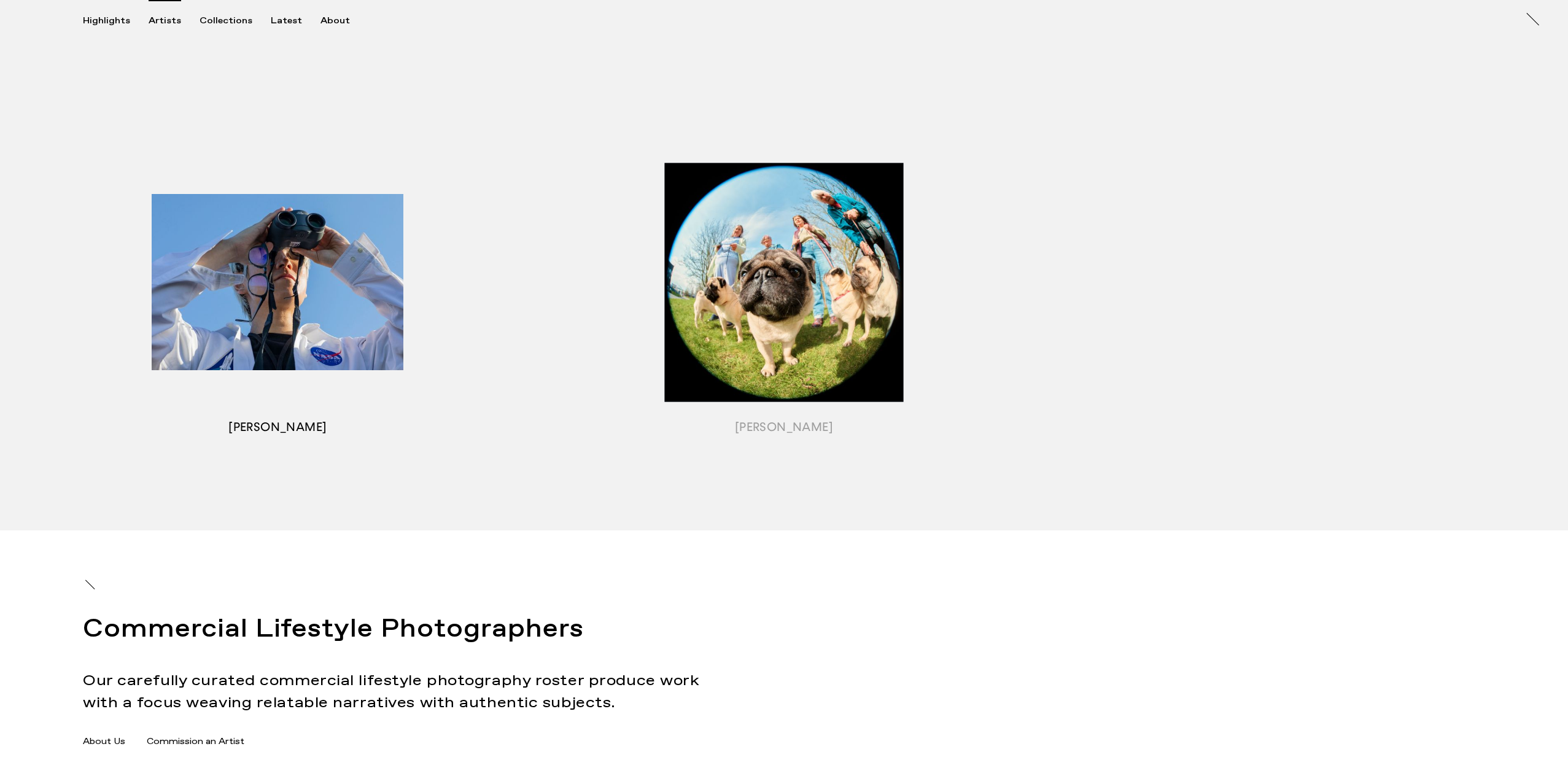
click at [310, 305] on div "button" at bounding box center [277, 298] width 507 height 383
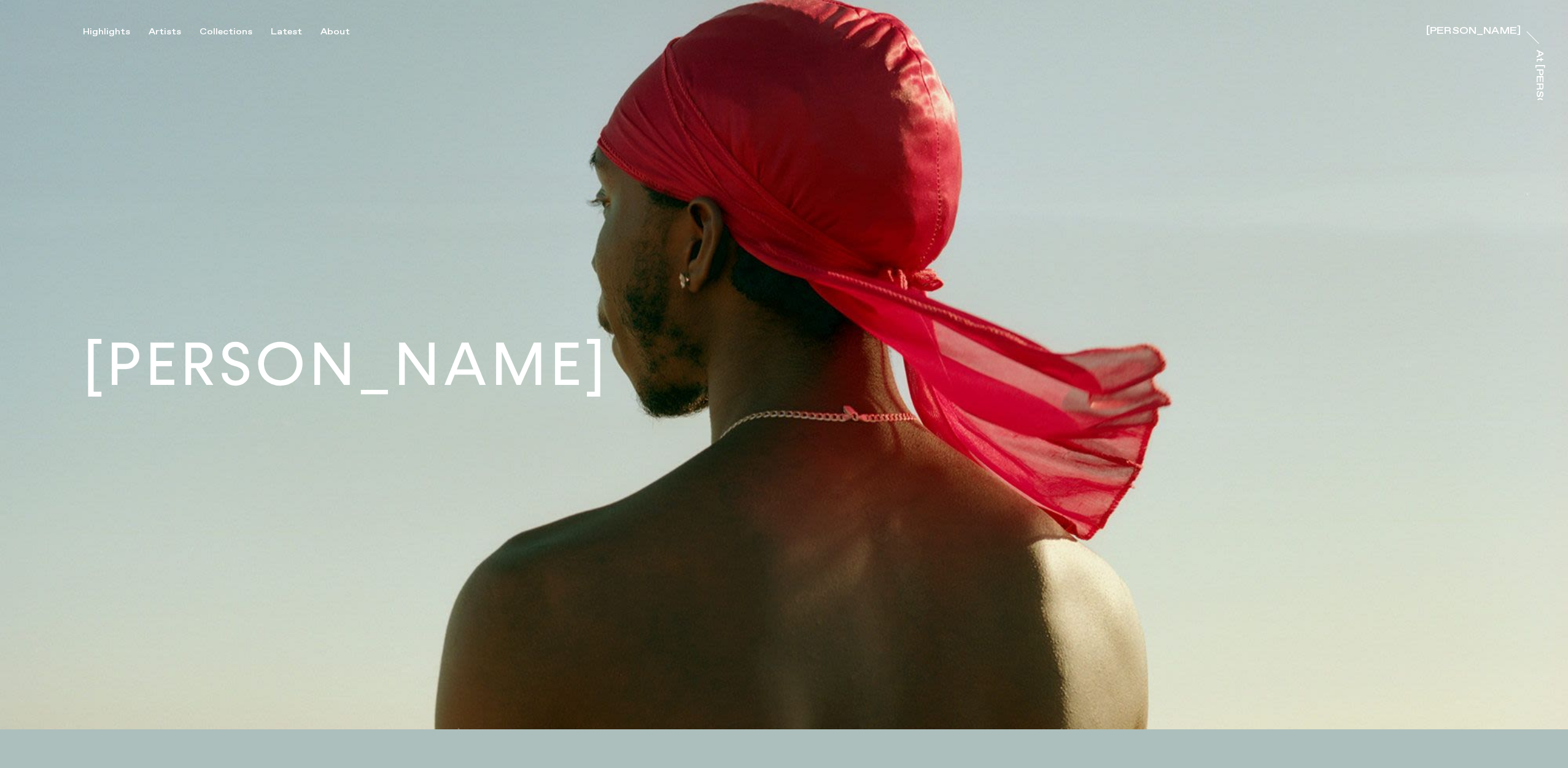
scroll to position [391, 0]
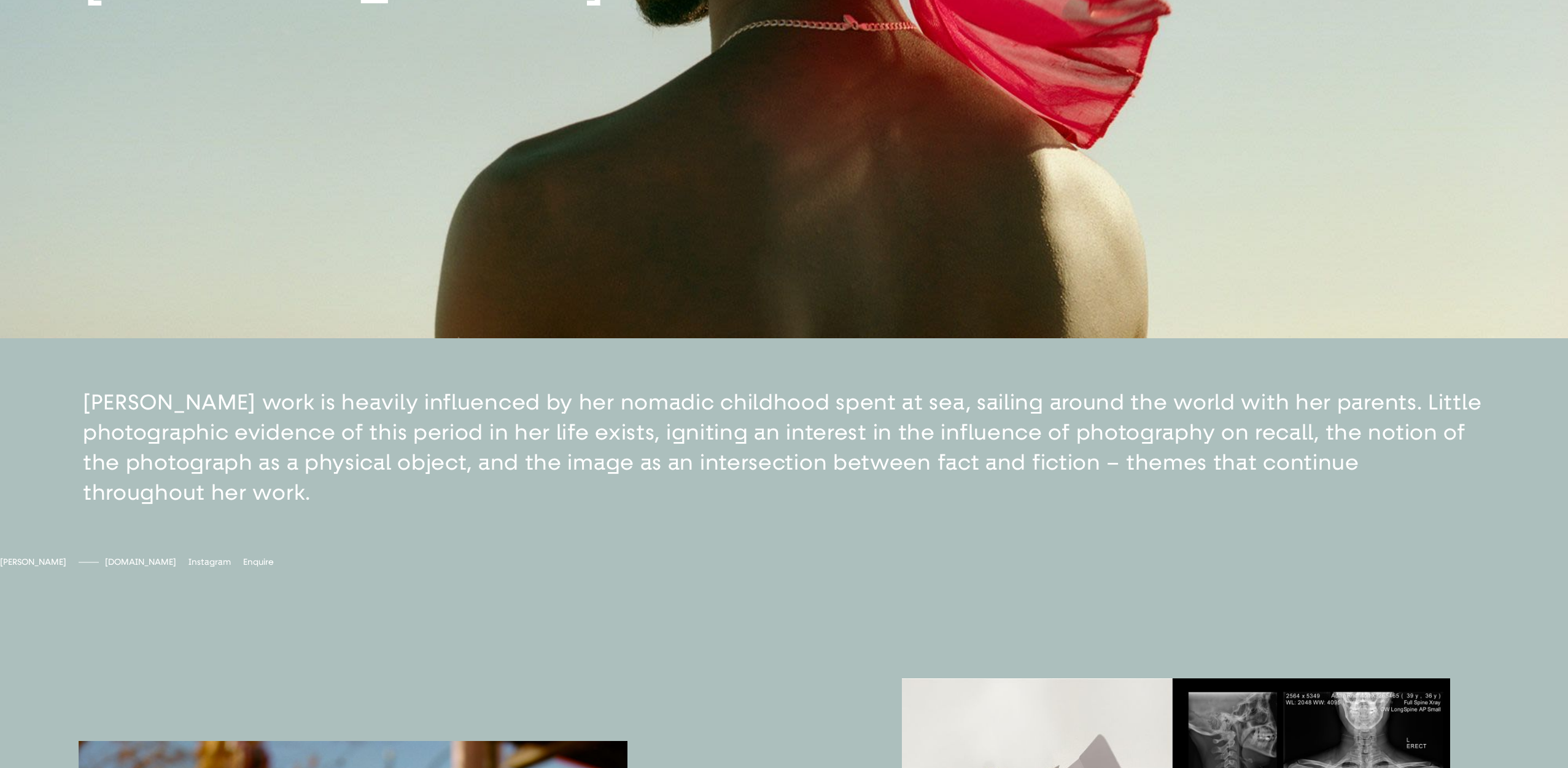
click at [176, 567] on span "[DOMAIN_NAME]" at bounding box center [141, 562] width 71 height 10
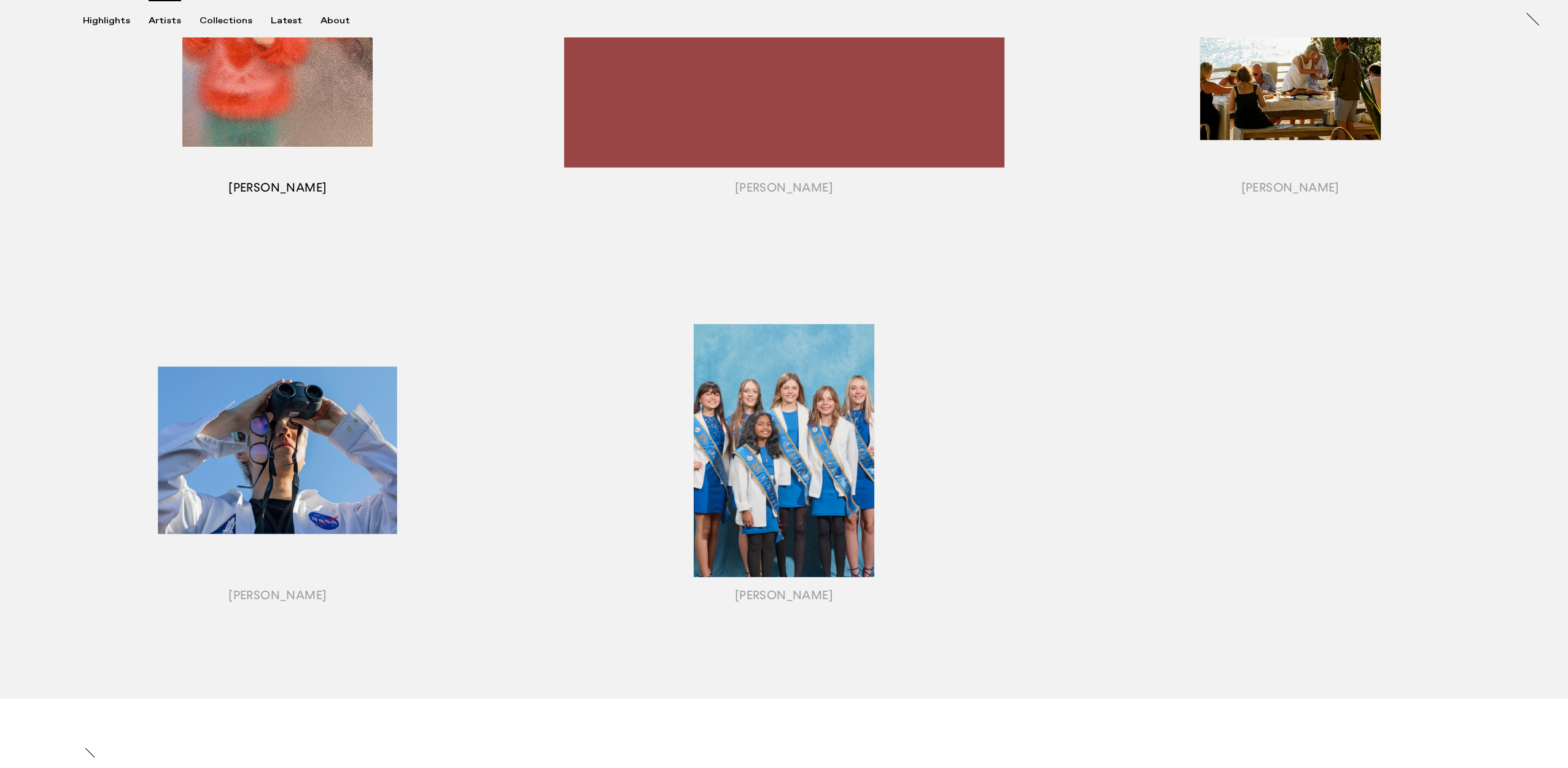
scroll to position [1257, 0]
click at [316, 124] on div "button" at bounding box center [277, 27] width 507 height 441
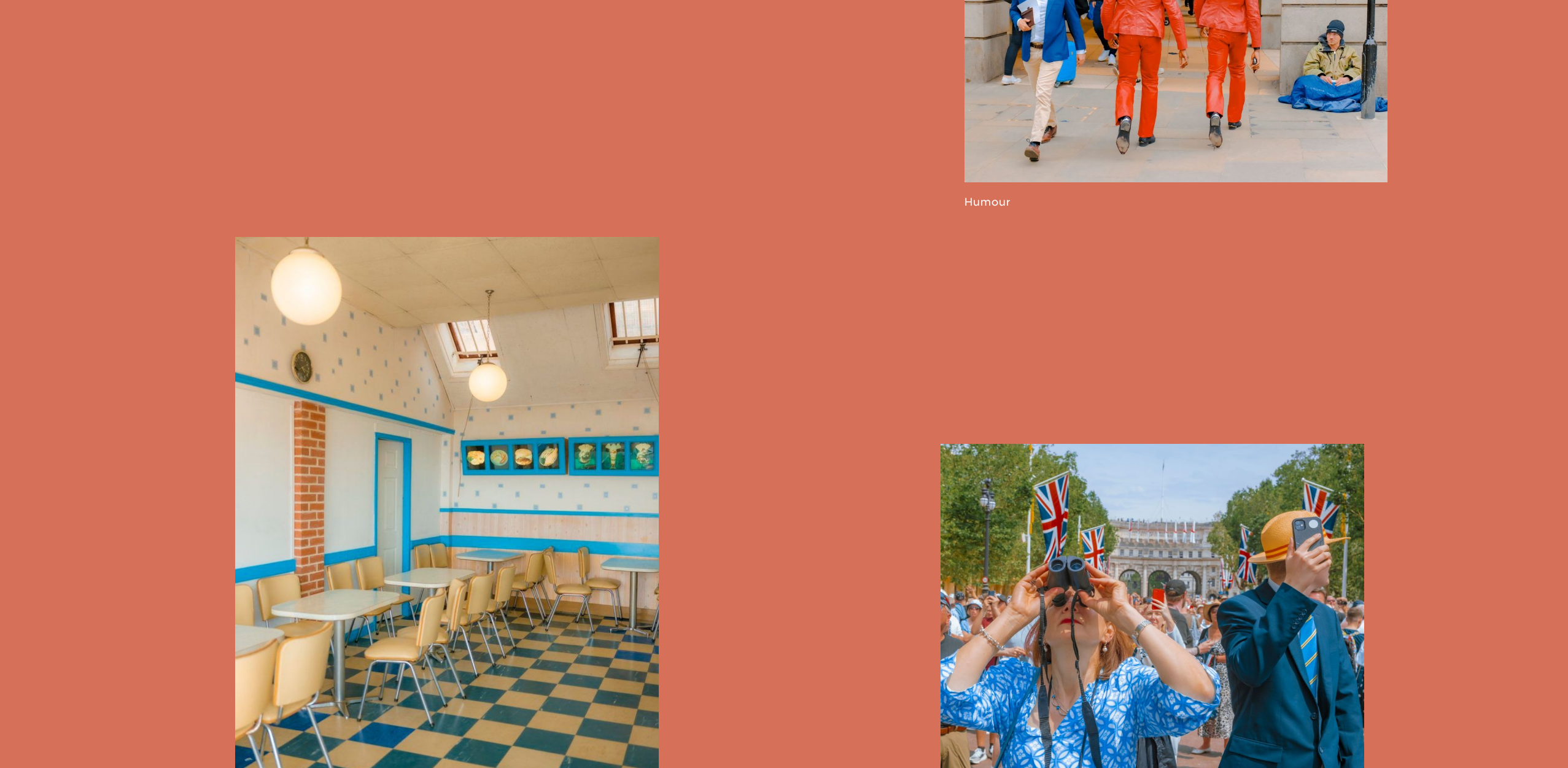
scroll to position [1573, 0]
